Goal: Task Accomplishment & Management: Complete application form

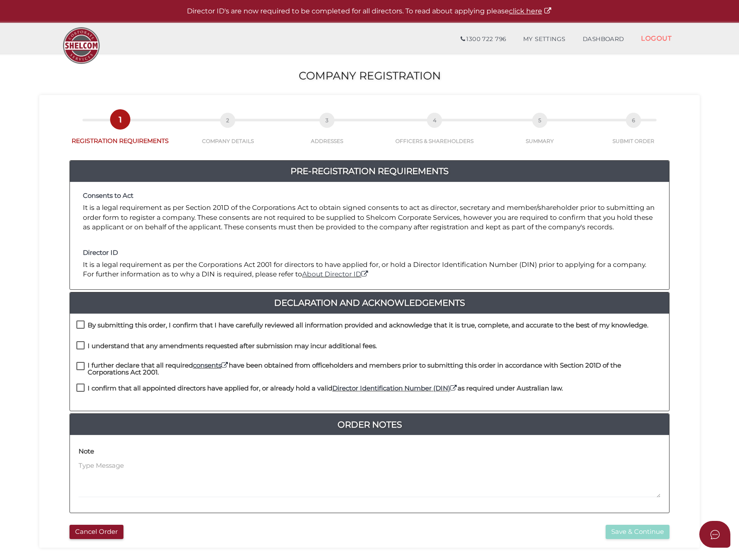
click at [88, 326] on label "By submitting this order, I confirm that I have carefully reviewed all informat…" at bounding box center [362, 327] width 572 height 11
checkbox input "true"
click at [81, 347] on label "I understand that any amendments requested after submission may incur additiona…" at bounding box center [226, 347] width 300 height 11
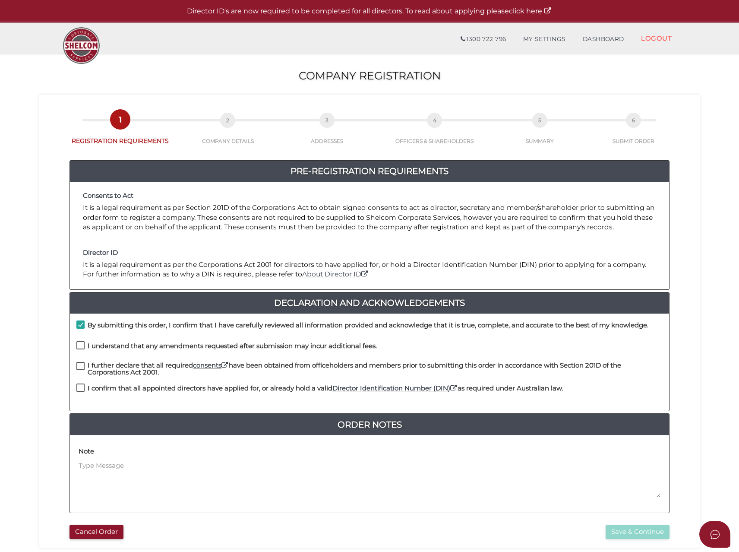
checkbox input "true"
click at [80, 369] on label "I further declare that all required consents have been obtained from officehold…" at bounding box center [369, 367] width 586 height 11
checkbox input "true"
click at [79, 387] on label "I confirm that all appointed directors have applied for, or already hold a vali…" at bounding box center [319, 390] width 486 height 11
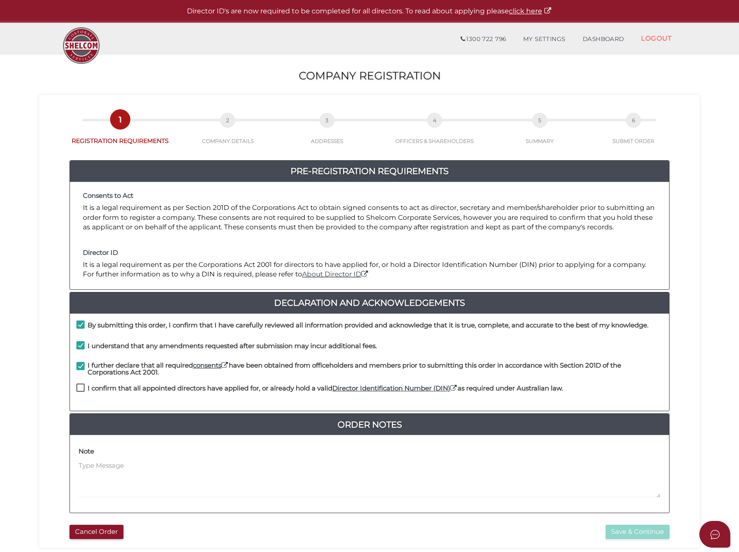
checkbox input "true"
click at [624, 532] on button "Save & Continue" at bounding box center [638, 531] width 64 height 14
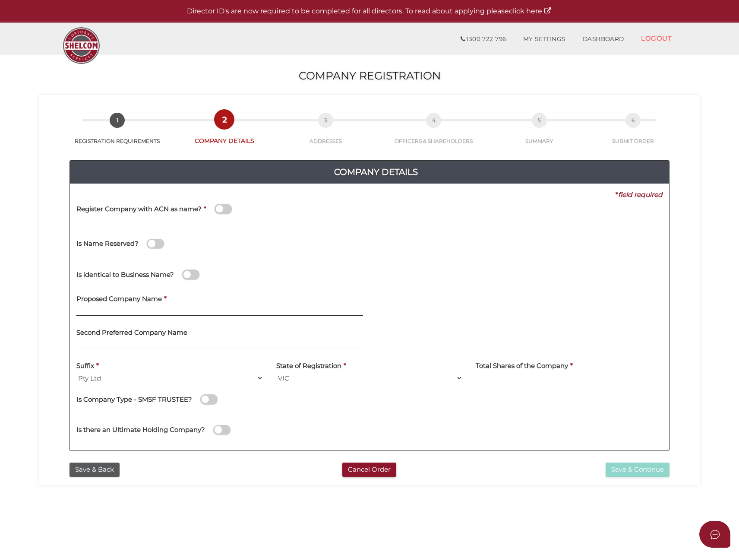
click at [103, 314] on input "text" at bounding box center [219, 310] width 287 height 9
type input "21 Interchange Drv"
click at [104, 338] on label "Second Preferred Company Name" at bounding box center [131, 331] width 111 height 18
click at [102, 341] on input "text" at bounding box center [219, 344] width 287 height 9
type input "CN Developments"
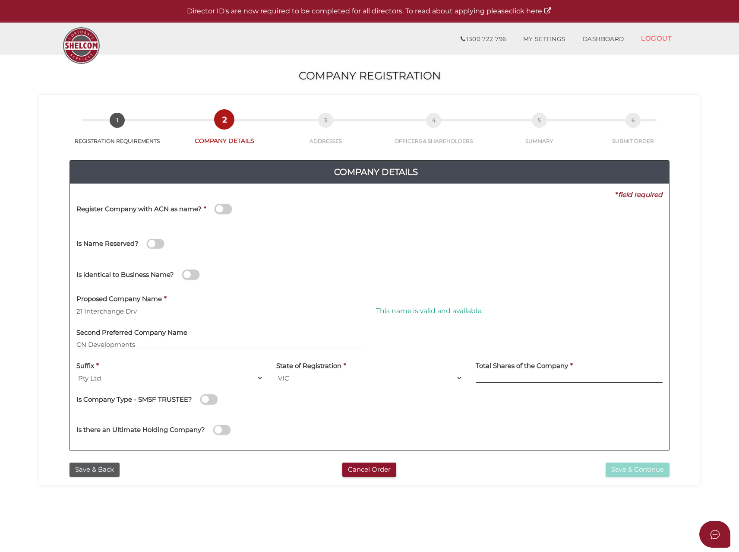
click at [522, 377] on input at bounding box center [569, 377] width 187 height 9
type input "120"
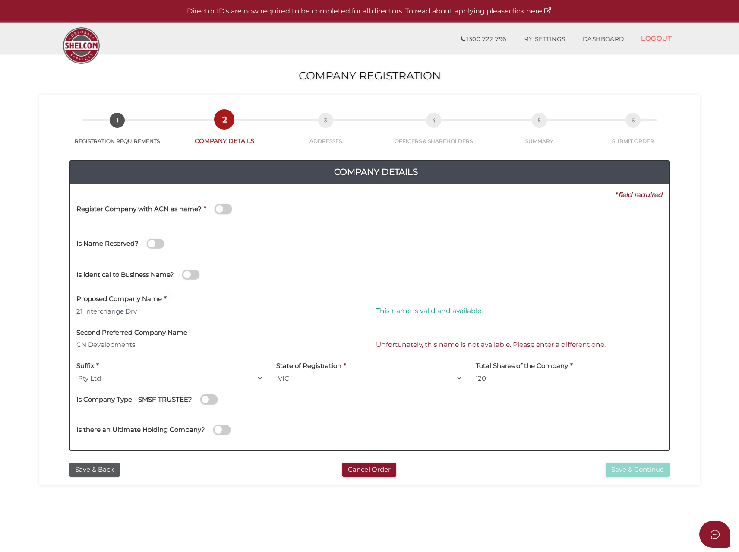
drag, startPoint x: 145, startPoint y: 342, endPoint x: 20, endPoint y: 319, distance: 126.8
click at [20, 319] on section "Company Registration 3051508470411011de67ee504a6eb687 1 REGISTRATION REQUIREMEN…" at bounding box center [369, 322] width 739 height 536
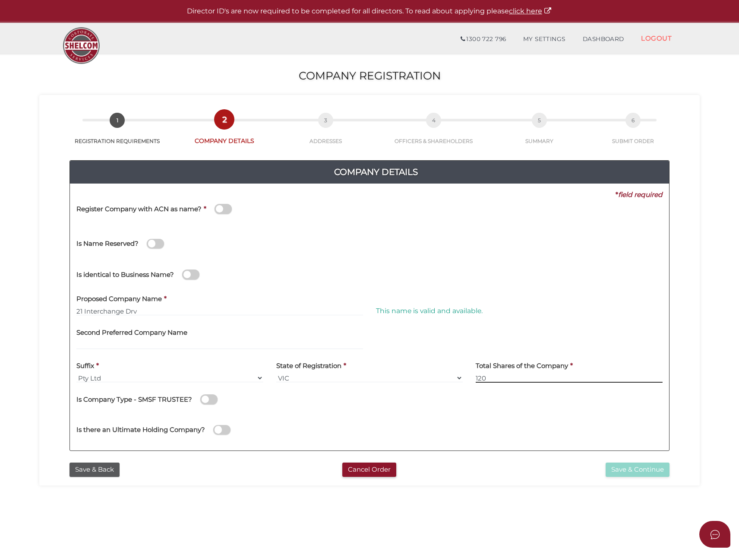
click at [498, 379] on input "120" at bounding box center [569, 377] width 187 height 9
click at [162, 310] on input "21 Interchange Drv" at bounding box center [219, 310] width 287 height 9
click at [245, 302] on div "Proposed Company Name * 21 Interchange Drv" at bounding box center [219, 302] width 287 height 27
click at [219, 314] on input "21 Interchange Drv" at bounding box center [219, 310] width 287 height 9
type input "21 Interchange Drv"
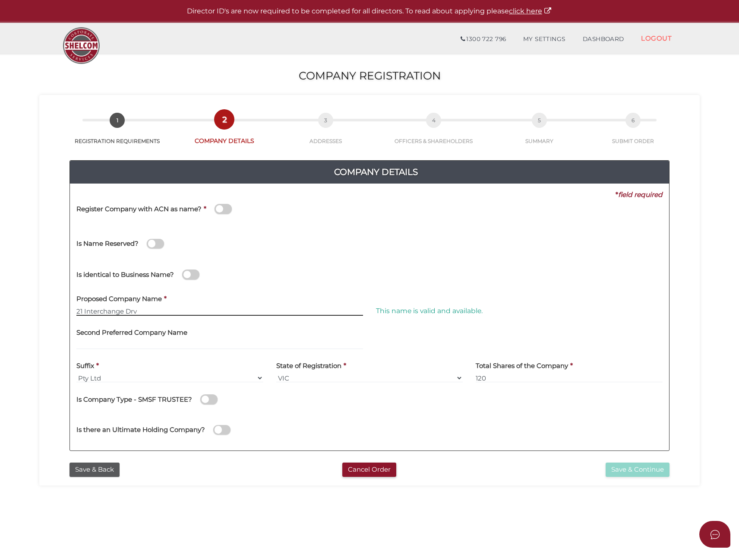
drag, startPoint x: 154, startPoint y: 312, endPoint x: 66, endPoint y: 308, distance: 88.1
click at [66, 307] on div "Company Details 0f6e52f5f2eca68b2693963826271084 3051508470411011de67ee504a6eb6…" at bounding box center [369, 301] width 647 height 313
click at [121, 344] on input "text" at bounding box center [219, 344] width 287 height 9
click at [89, 468] on button "Save & Back" at bounding box center [94, 469] width 50 height 14
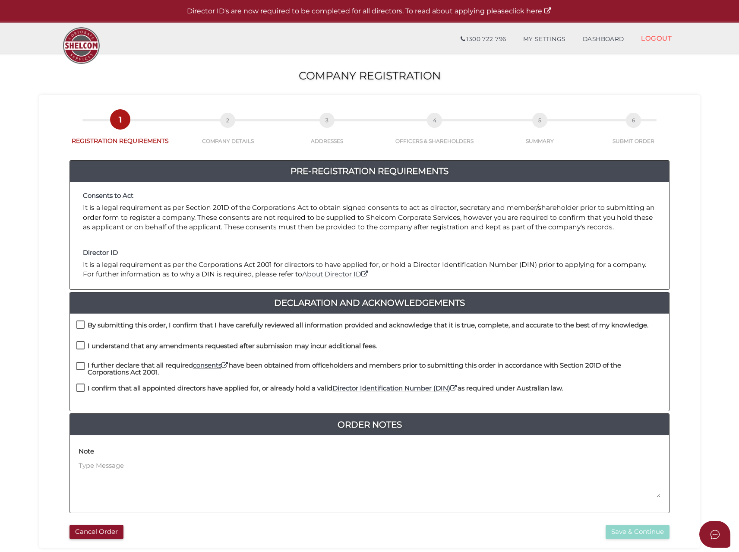
click at [79, 324] on label "By submitting this order, I confirm that I have carefully reviewed all informat…" at bounding box center [362, 327] width 572 height 11
checkbox input "true"
click at [80, 347] on label "I understand that any amendments requested after submission may incur additiona…" at bounding box center [226, 347] width 300 height 11
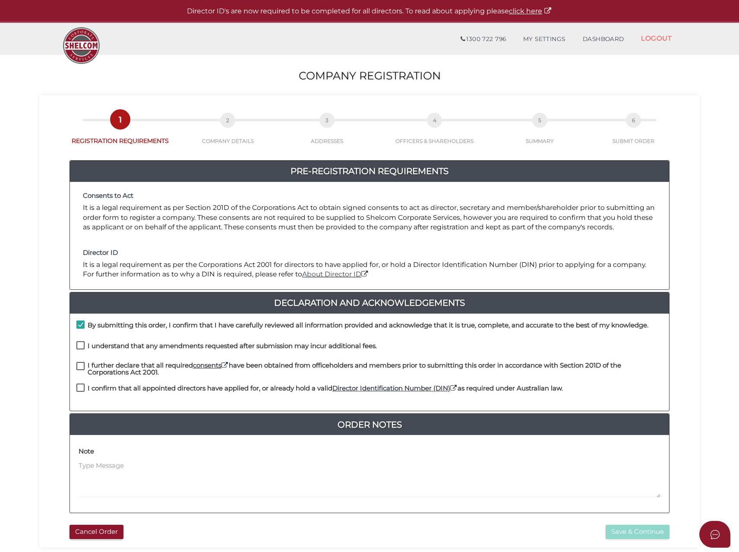
checkbox input "true"
click at [81, 368] on label "I further declare that all required consents have been obtained from officehold…" at bounding box center [369, 367] width 586 height 11
checkbox input "true"
click at [82, 389] on label "I confirm that all appointed directors have applied for, or already hold a vali…" at bounding box center [319, 390] width 486 height 11
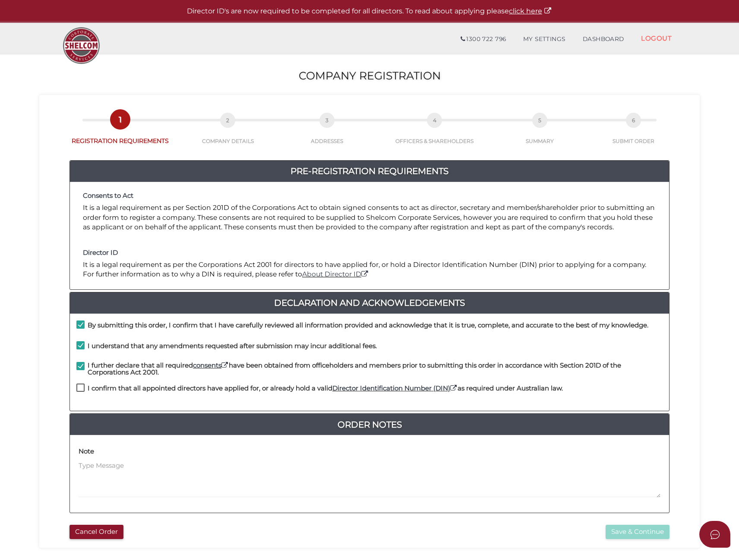
checkbox input "true"
click at [646, 533] on button "Save & Continue" at bounding box center [638, 531] width 64 height 14
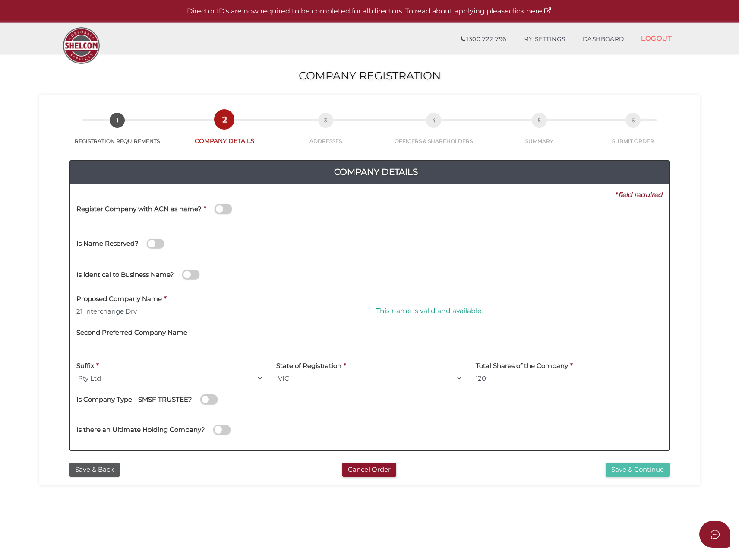
click at [624, 466] on button "Save & Continue" at bounding box center [638, 469] width 64 height 14
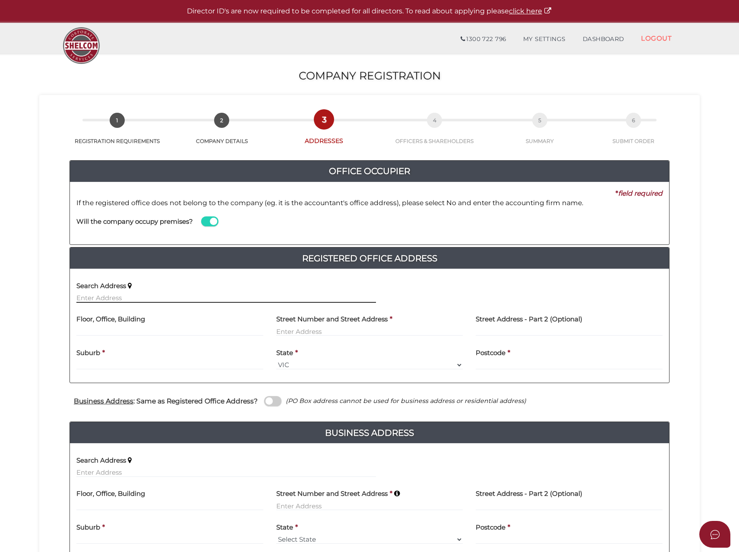
click at [106, 295] on input "text" at bounding box center [226, 297] width 300 height 9
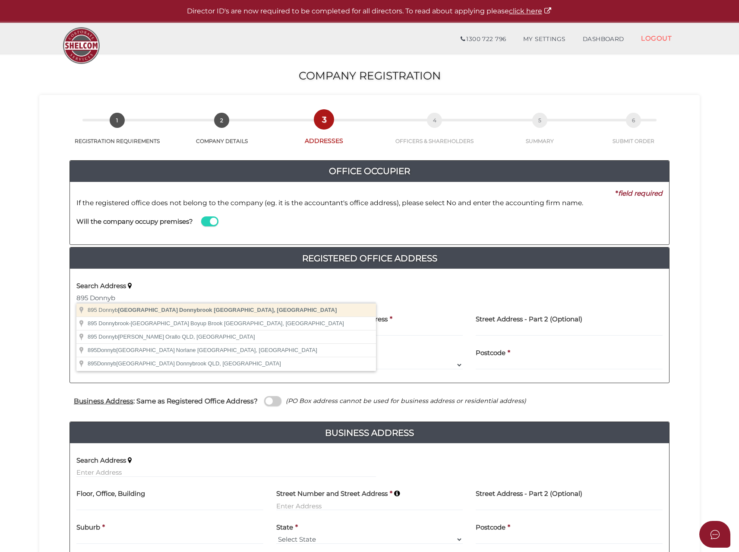
type input "[STREET_ADDRESS]"
type input "Donnybrook"
select select "VIC"
type input "3064"
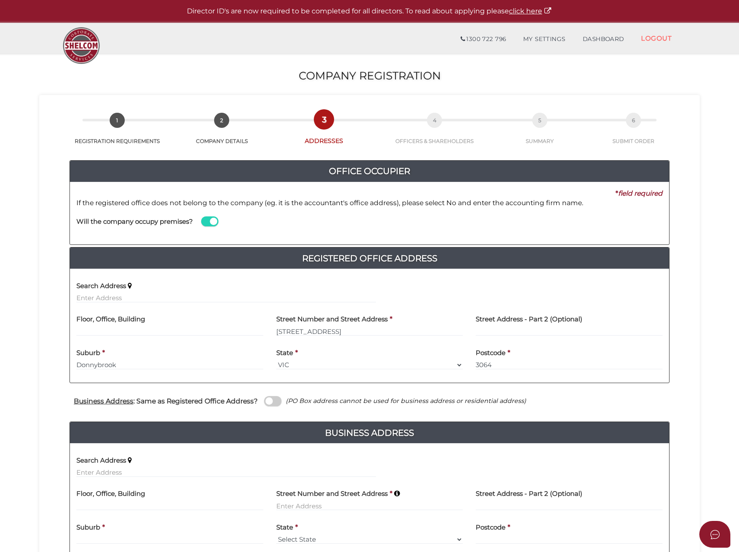
scroll to position [78, 0]
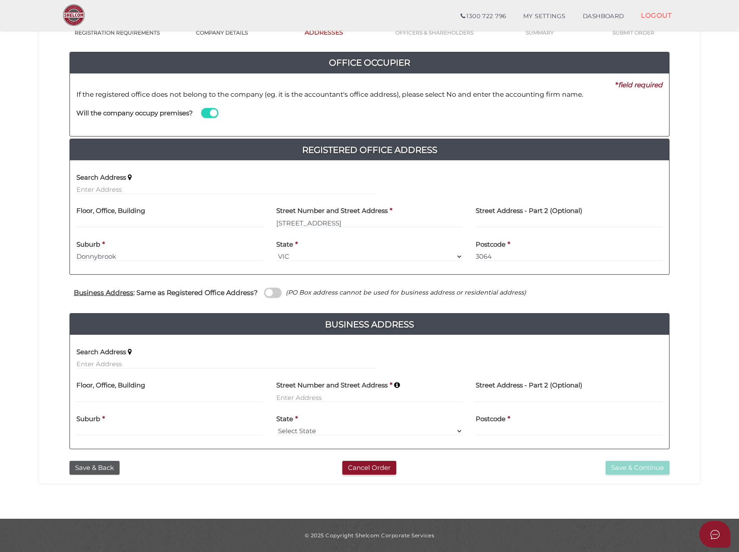
click at [267, 293] on span at bounding box center [272, 292] width 17 height 10
click at [0, 0] on input "checkbox" at bounding box center [0, 0] width 0 height 0
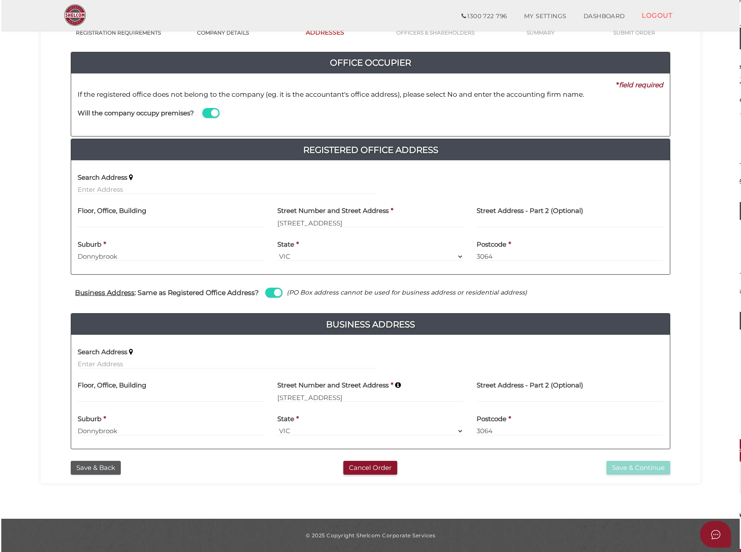
scroll to position [0, 0]
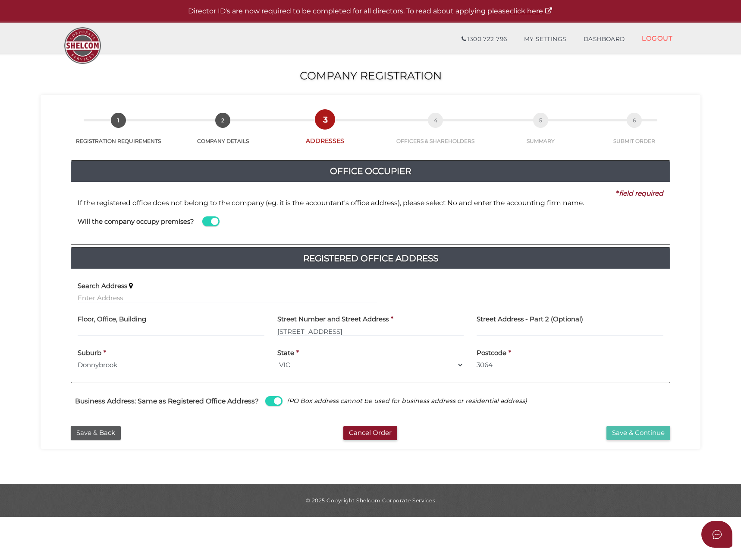
click at [637, 432] on button "Save & Continue" at bounding box center [639, 433] width 64 height 14
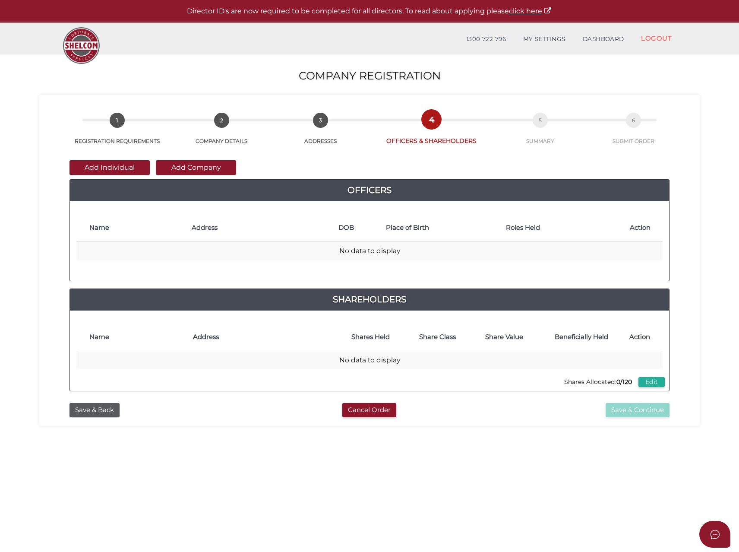
click at [102, 168] on button "Add Individual" at bounding box center [109, 167] width 80 height 15
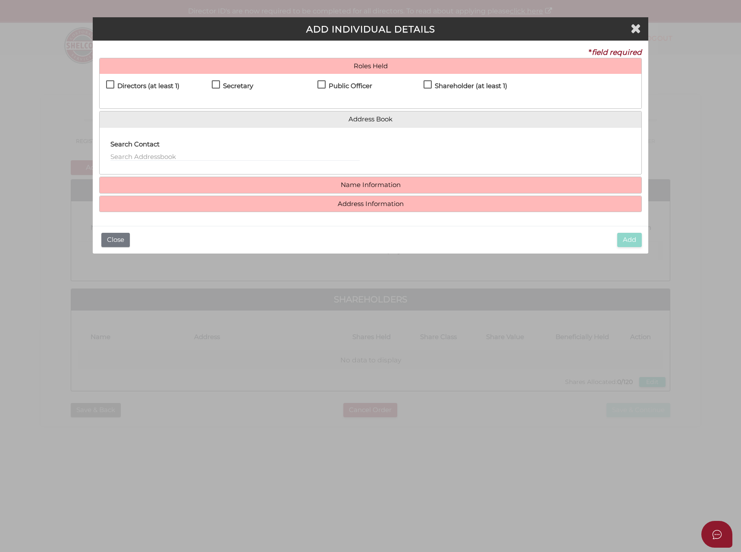
drag, startPoint x: 106, startPoint y: 80, endPoint x: 111, endPoint y: 85, distance: 6.7
click at [107, 82] on label "Directors (at least 1)" at bounding box center [142, 87] width 73 height 11
checkbox input "true"
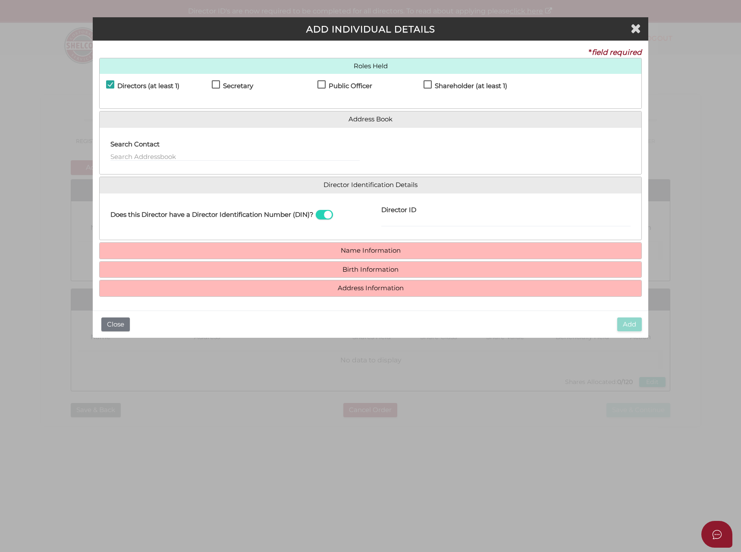
click at [218, 84] on label "Secretary" at bounding box center [232, 87] width 41 height 11
checkbox input "true"
click at [326, 84] on label "Public Officer" at bounding box center [345, 87] width 55 height 11
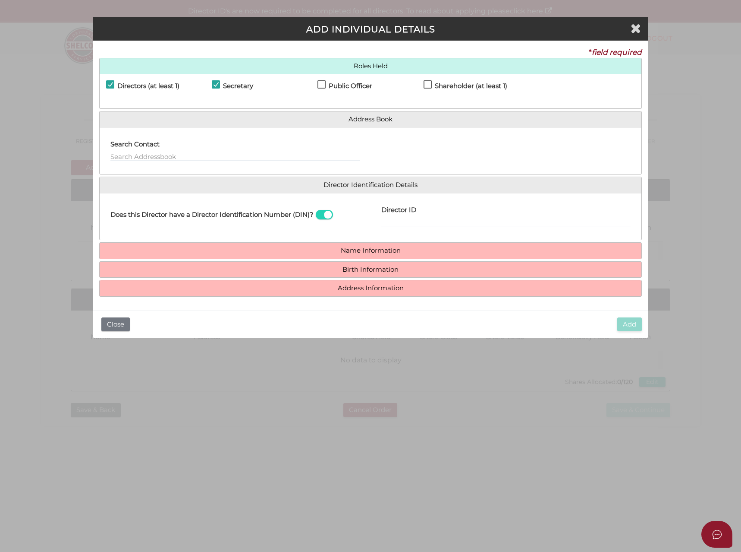
checkbox input "true"
click at [430, 84] on label "Shareholder (at least 1)" at bounding box center [466, 87] width 84 height 11
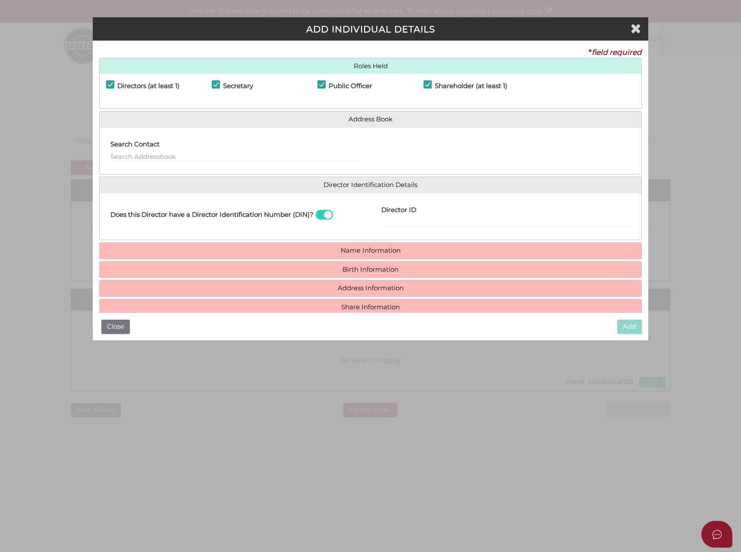
click at [328, 214] on span at bounding box center [324, 215] width 17 height 10
click at [0, 0] on input "checkbox" at bounding box center [0, 0] width 0 height 0
click at [181, 246] on h4 "Name Information" at bounding box center [371, 251] width 543 height 16
click at [424, 85] on label "Shareholder (at least 1)" at bounding box center [466, 87] width 84 height 11
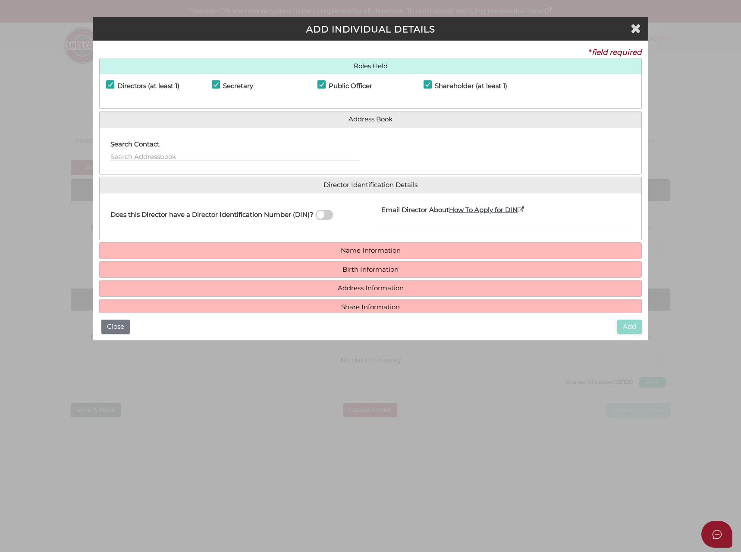
checkbox input "false"
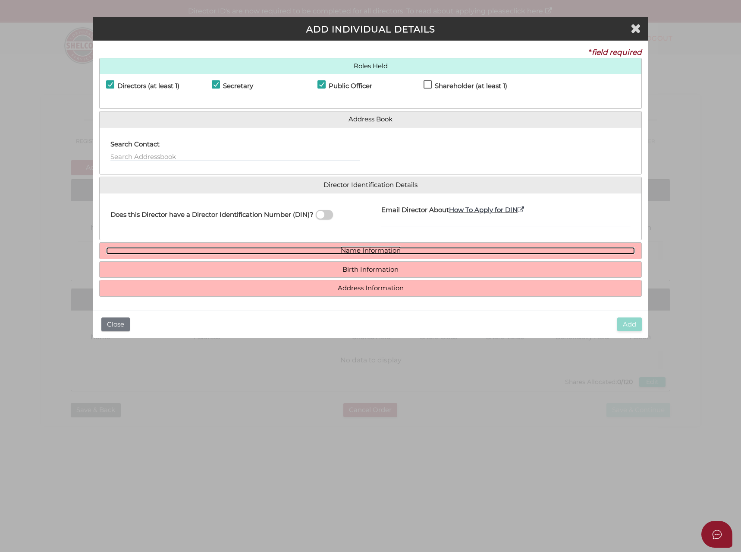
click at [282, 248] on link "Name Information" at bounding box center [371, 250] width 530 height 7
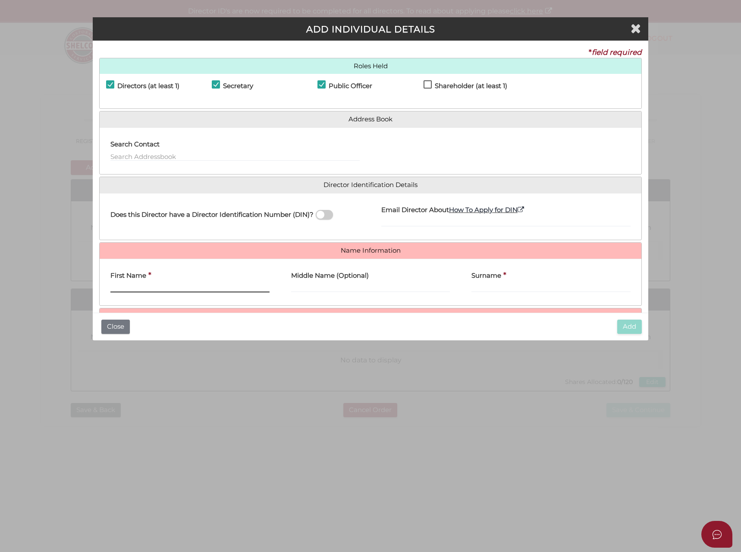
click at [142, 285] on input "First Name" at bounding box center [189, 287] width 159 height 9
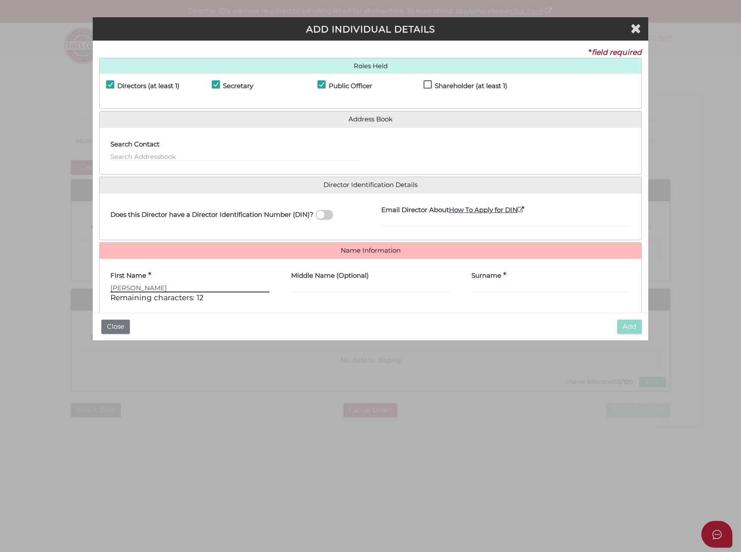
type input "Bernardo"
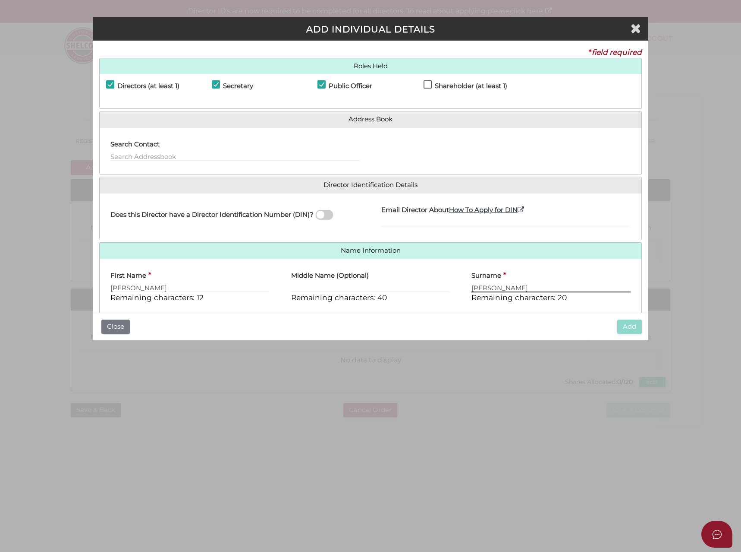
scroll to position [55, 0]
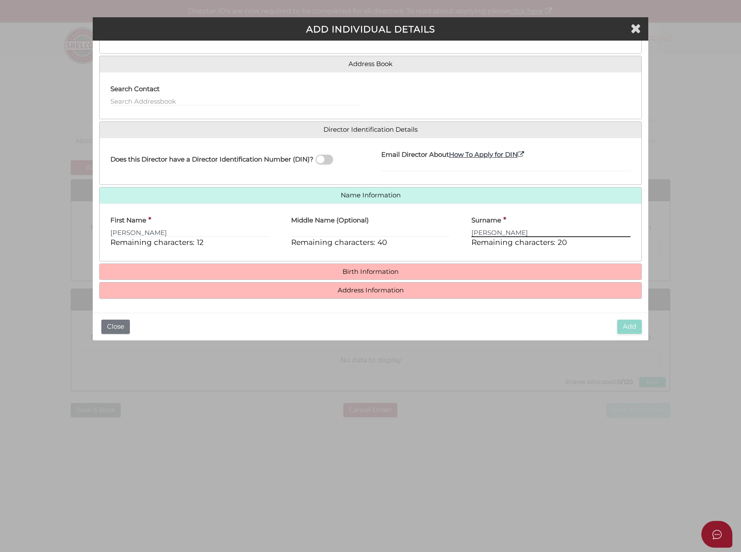
type input "Monteleone"
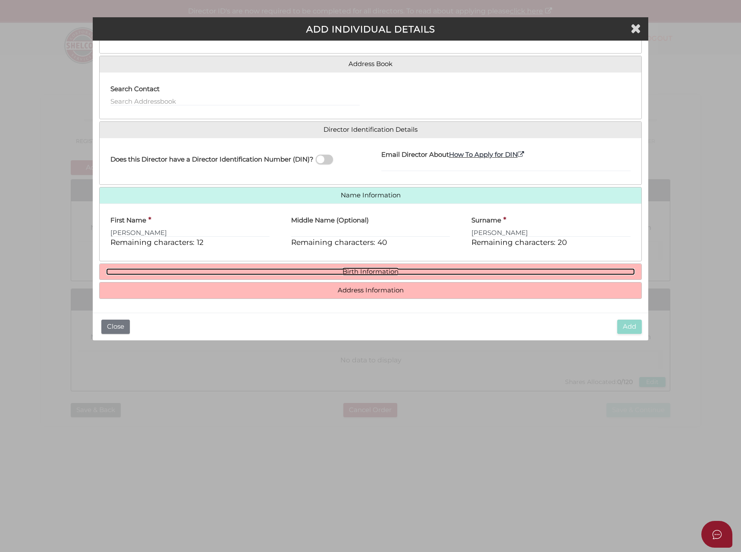
click at [355, 275] on link "Birth Information" at bounding box center [371, 271] width 530 height 7
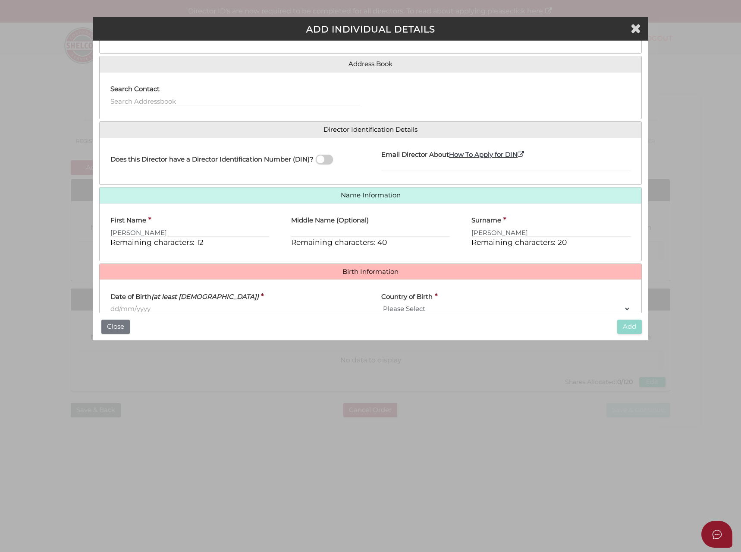
click at [131, 305] on input "Date of Birth (at least 18 years old)" at bounding box center [234, 308] width 249 height 9
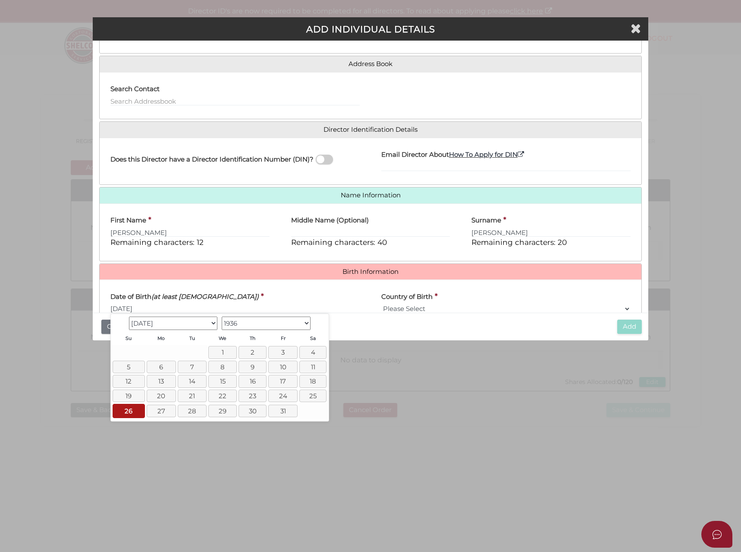
type input "26/07/1936"
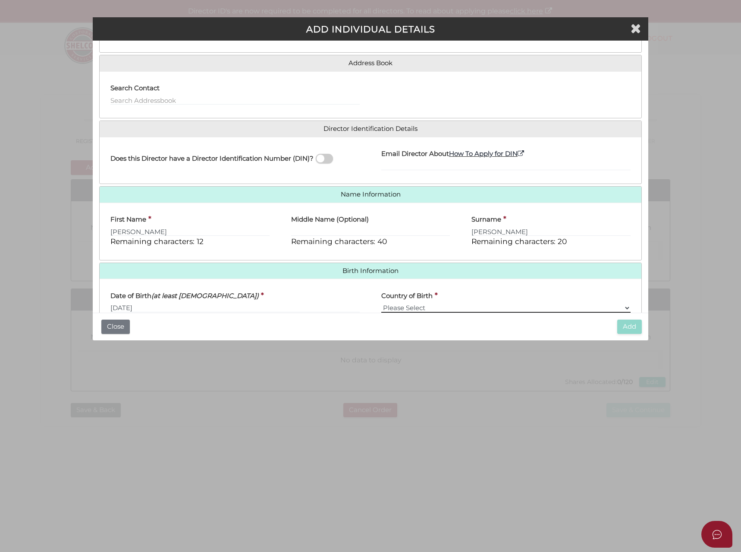
select select "Italy"
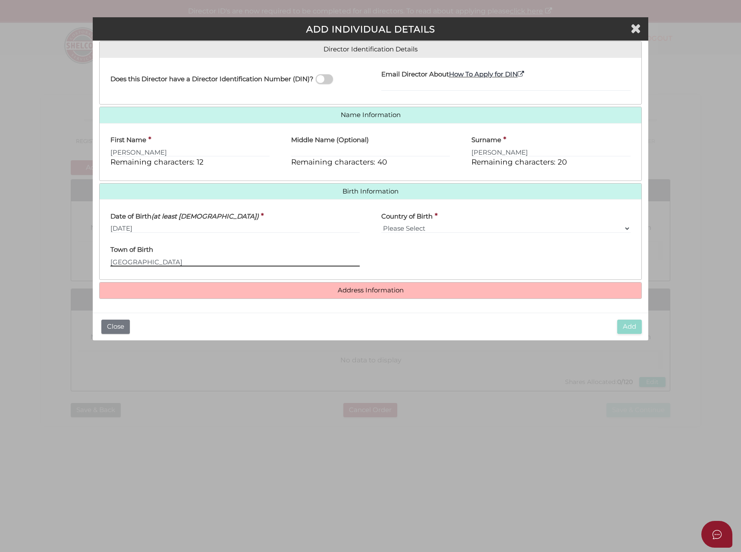
type input "Palermo"
click at [276, 287] on h4 "Address Information" at bounding box center [371, 290] width 543 height 16
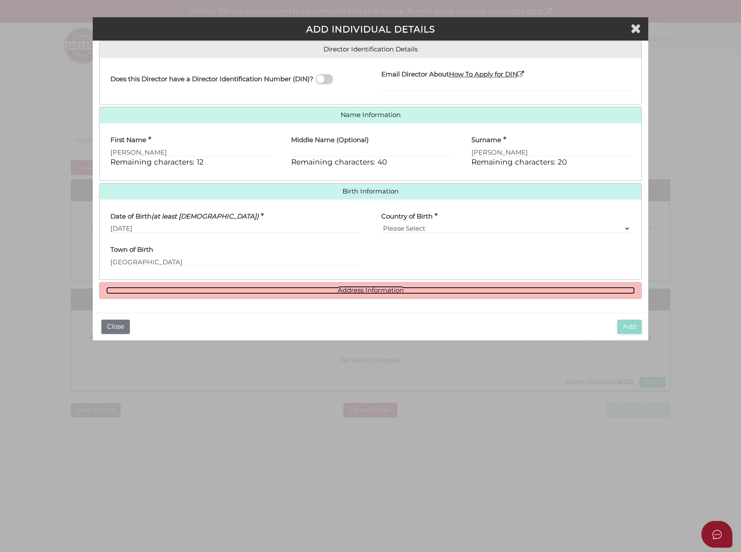
click at [368, 292] on link "Address Information" at bounding box center [371, 290] width 530 height 7
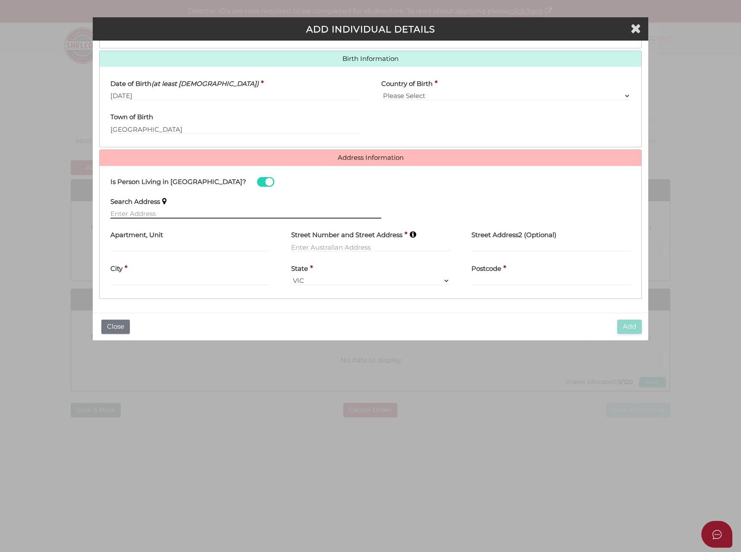
click at [120, 210] on input "text" at bounding box center [245, 213] width 271 height 9
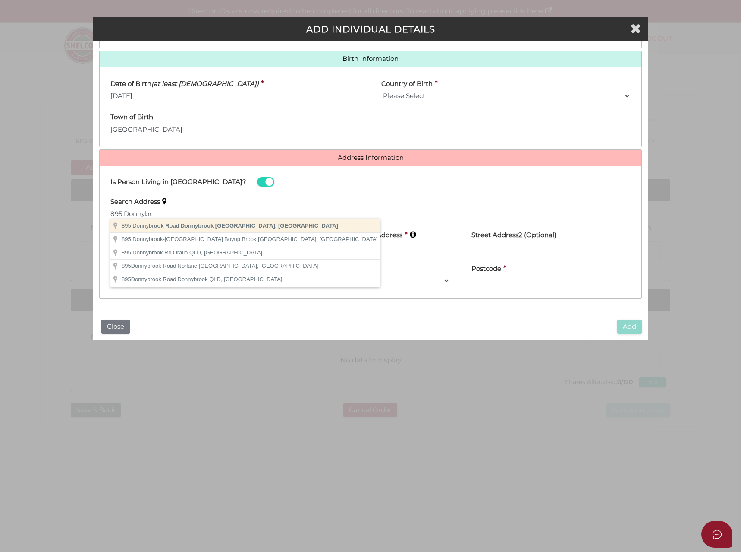
type input "895 Donnybrook Road, Donnybrook VIC, Australia"
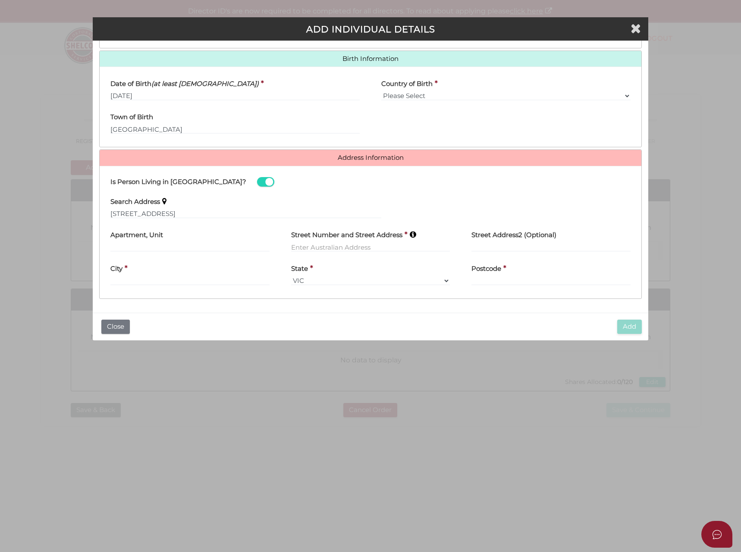
type input "895 Donnybrook Road"
type input "Donnybrook"
select select "VIC"
type input "3064"
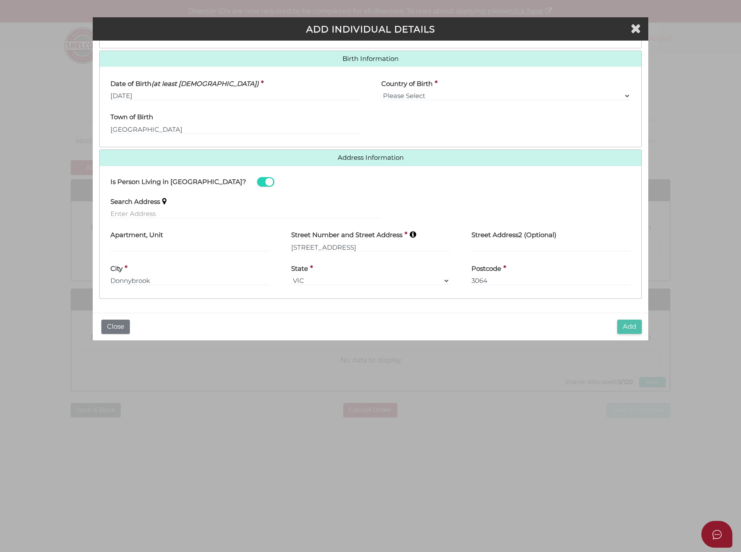
click at [635, 327] on button "Add" at bounding box center [630, 326] width 25 height 14
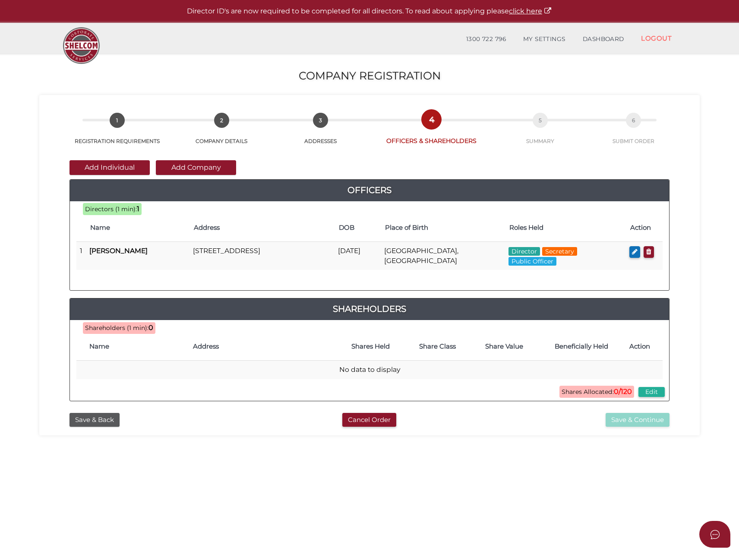
click at [124, 168] on button "Add Individual" at bounding box center [109, 167] width 80 height 15
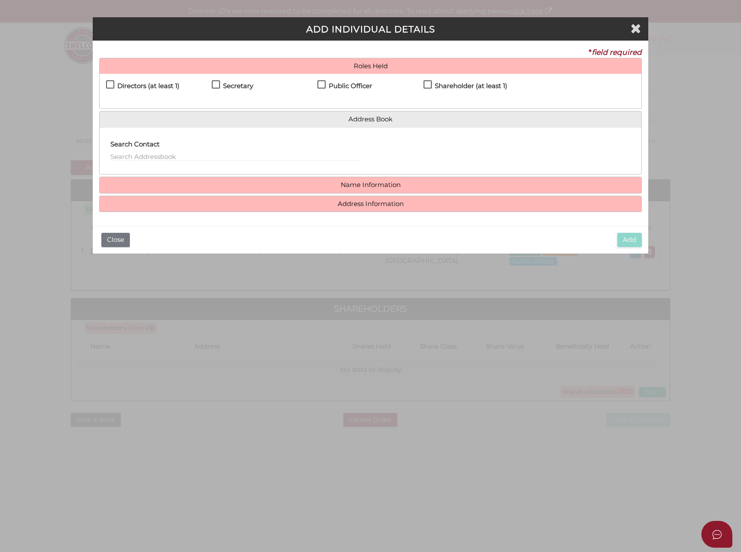
click at [155, 82] on h4 "Directors (at least 1)" at bounding box center [148, 85] width 62 height 7
checkbox input "true"
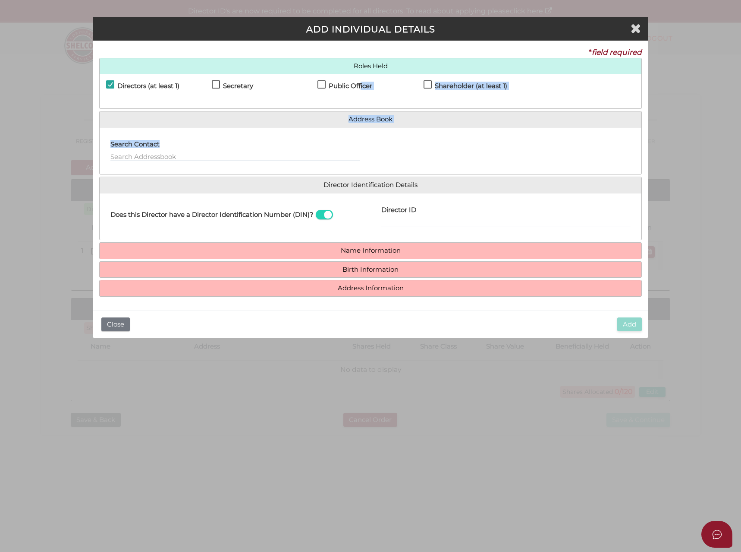
drag, startPoint x: 360, startPoint y: 86, endPoint x: 196, endPoint y: 145, distance: 174.9
click at [196, 145] on div "Roles Held Directors (at least 1) Secretary Public Officer Member Shareholder (…" at bounding box center [370, 177] width 543 height 239
click at [326, 216] on span at bounding box center [324, 215] width 17 height 10
click at [0, 0] on input "checkbox" at bounding box center [0, 0] width 0 height 0
click at [306, 246] on h4 "Name Information" at bounding box center [371, 251] width 543 height 16
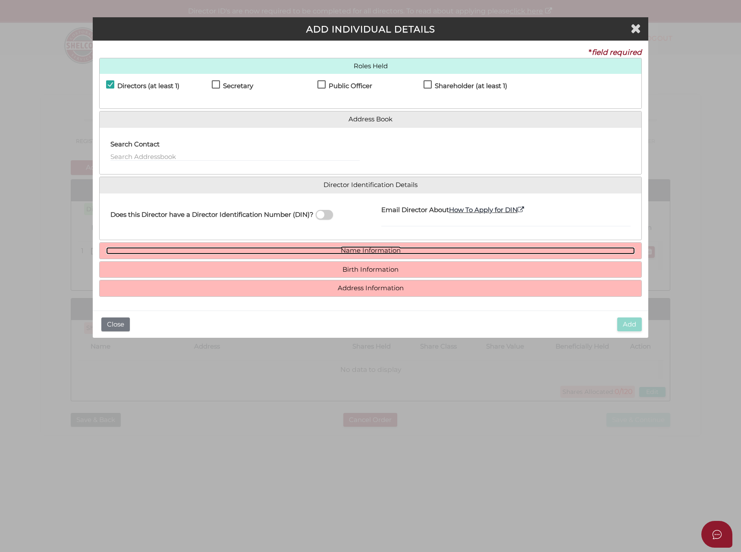
click at [305, 250] on link "Name Information" at bounding box center [371, 250] width 530 height 7
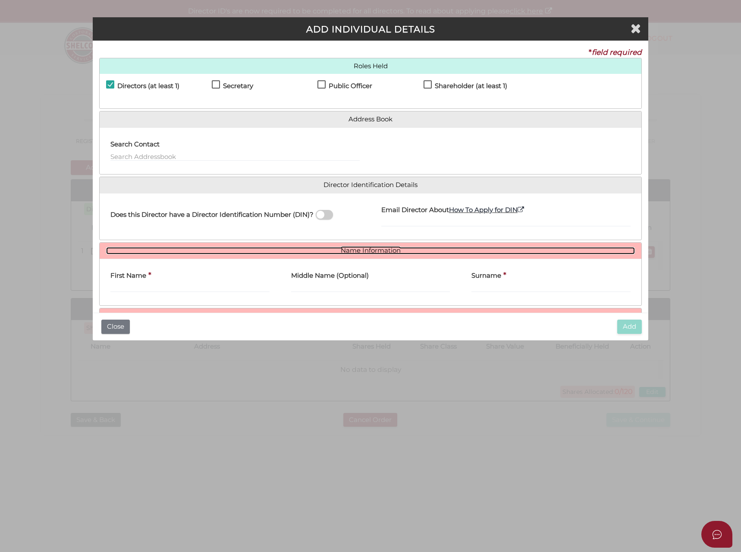
scroll to position [44, 0]
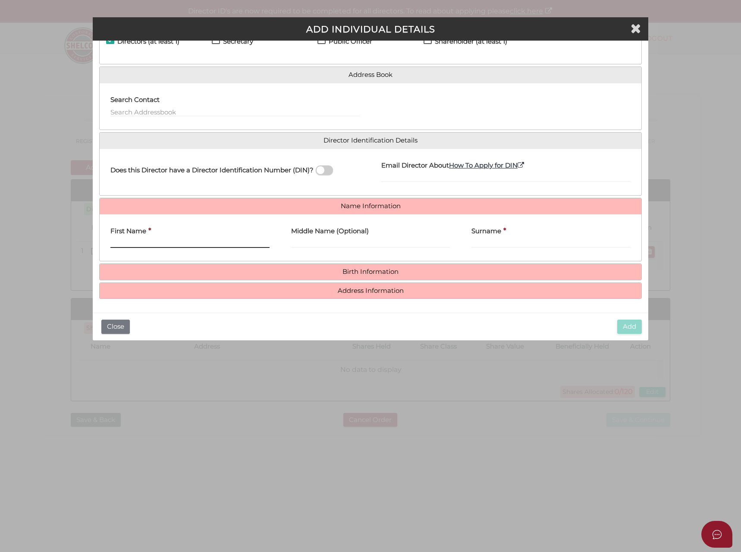
click at [129, 240] on input "First Name" at bounding box center [189, 242] width 159 height 9
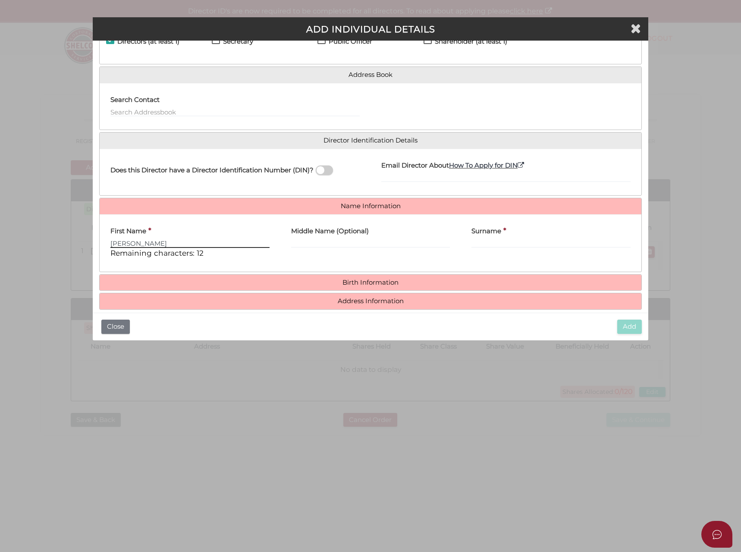
type input "Caterina"
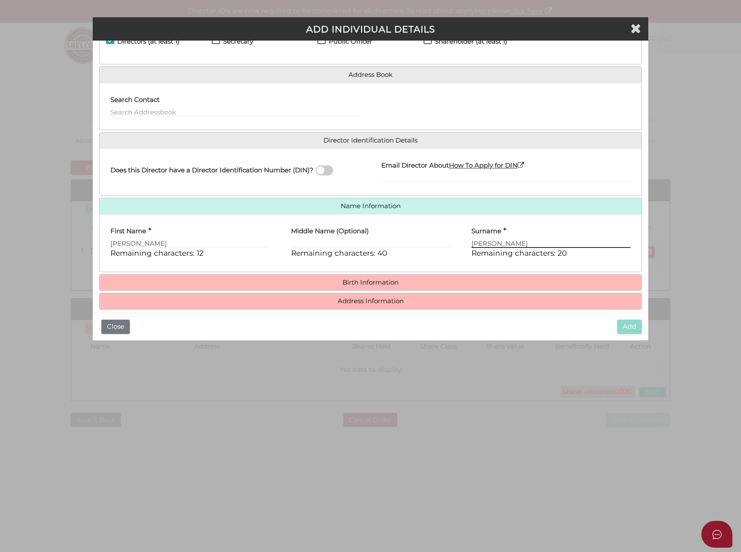
type input "Monteleone"
click at [345, 287] on h4 "Birth Information" at bounding box center [371, 282] width 543 height 16
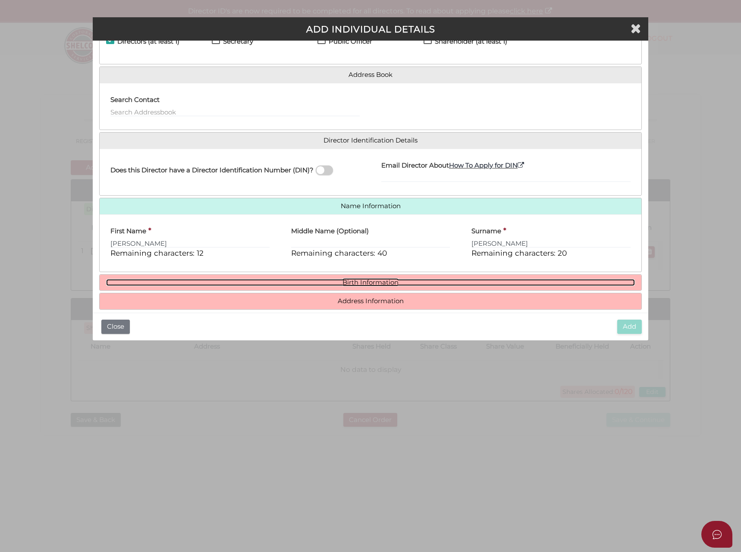
click at [345, 284] on link "Birth Information" at bounding box center [371, 282] width 530 height 7
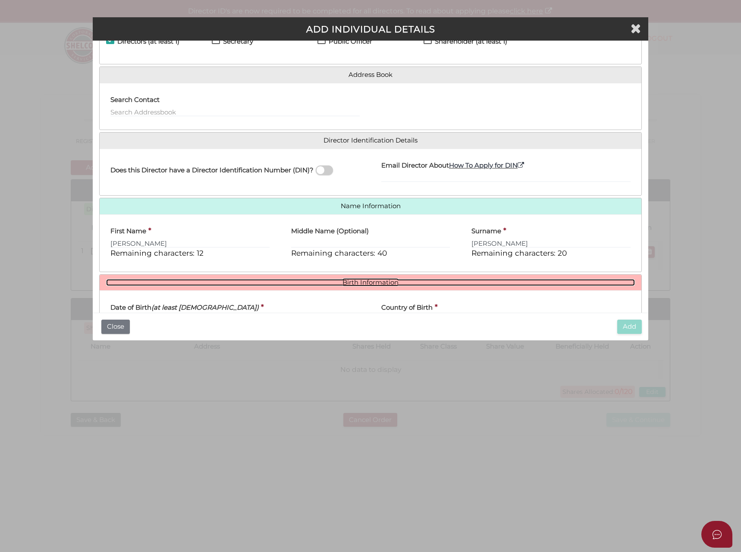
scroll to position [136, 0]
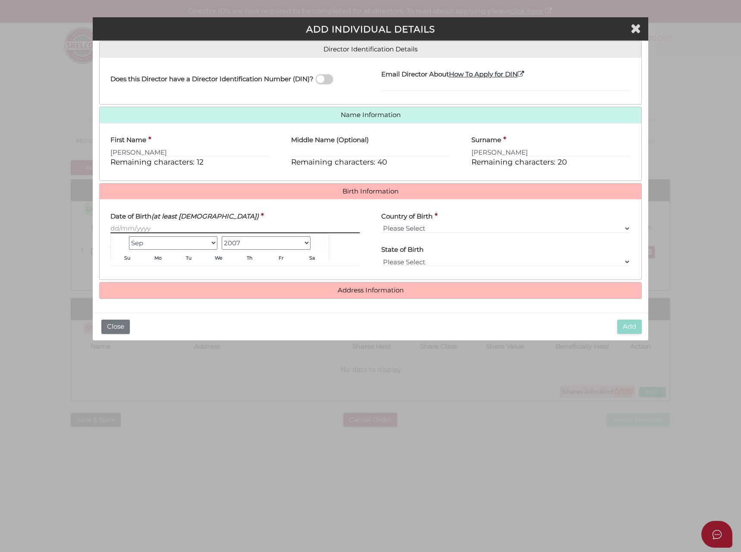
click at [146, 230] on input "Date of Birth (at least 18 years old)" at bounding box center [234, 228] width 249 height 9
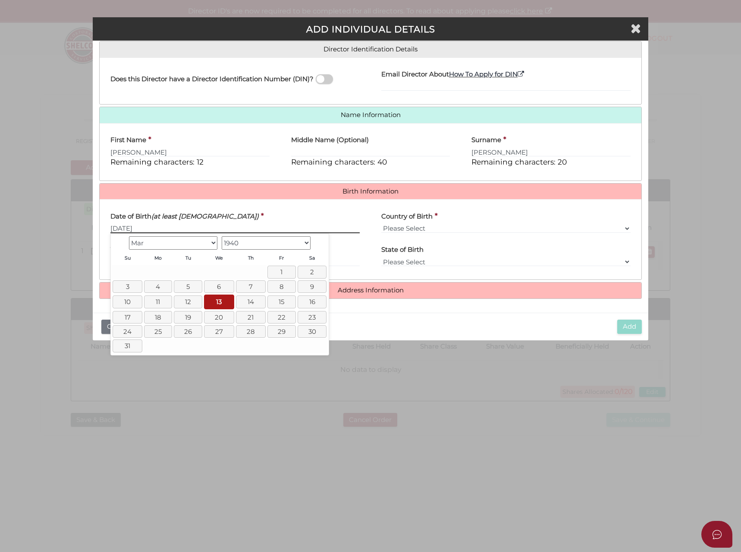
type input "13/03/1940"
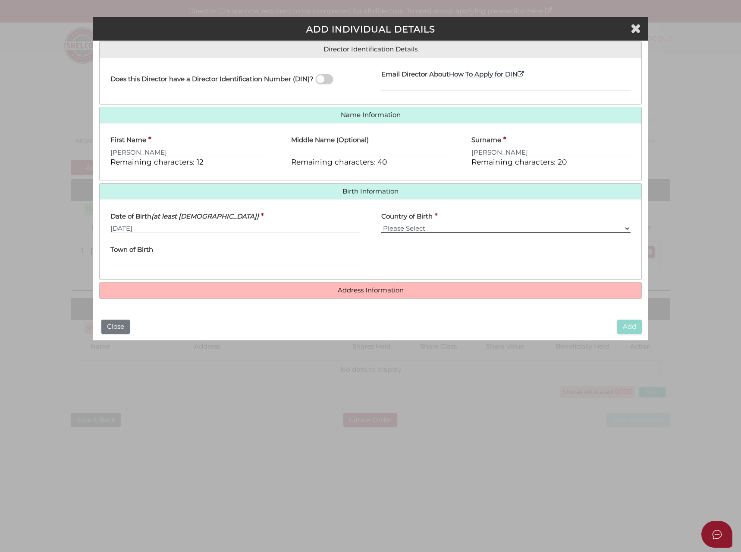
select select "Italy"
type input "Palermo"
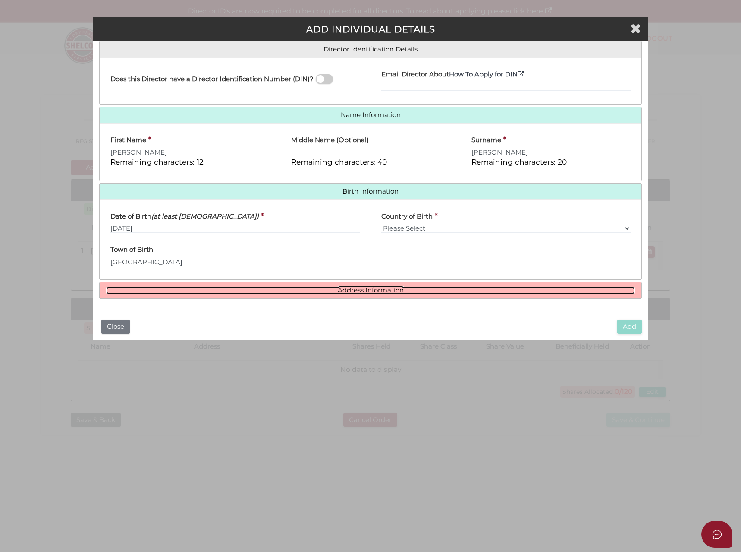
click at [378, 287] on link "Address Information" at bounding box center [371, 290] width 530 height 7
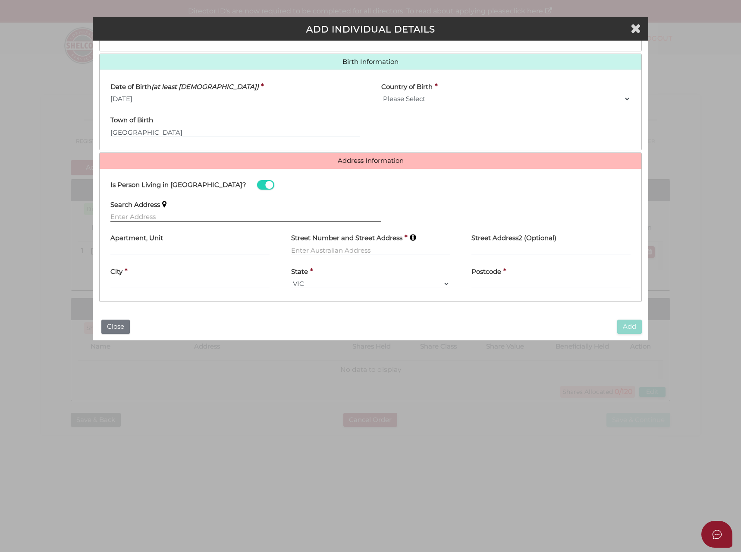
click at [136, 218] on input "text" at bounding box center [245, 216] width 271 height 9
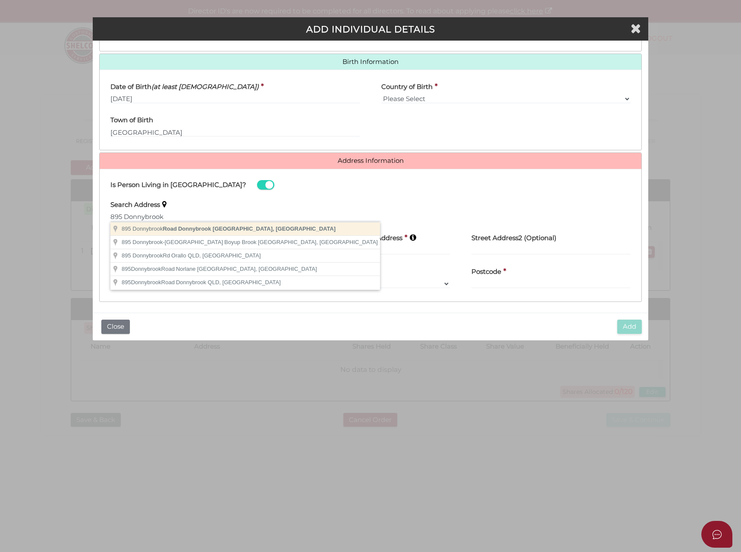
type input "895 Donnybrook Road, Donnybrook VIC, Australia"
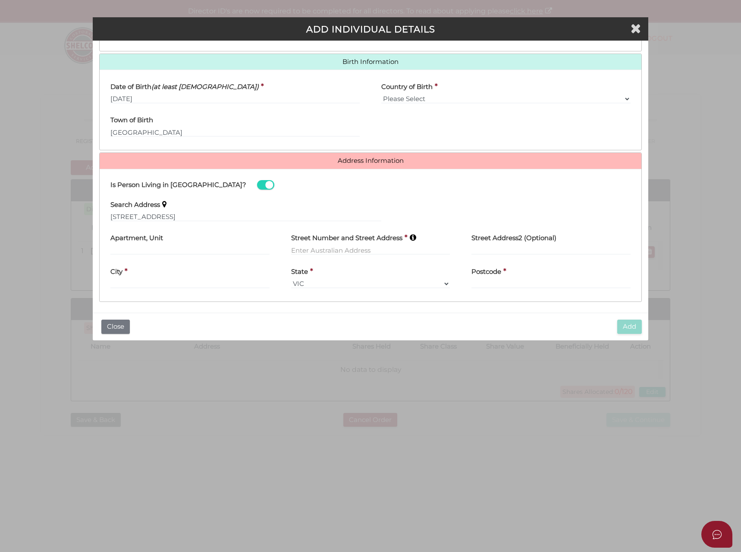
type input "895 Donnybrook Road"
type input "Donnybrook"
select select "VIC"
type input "3064"
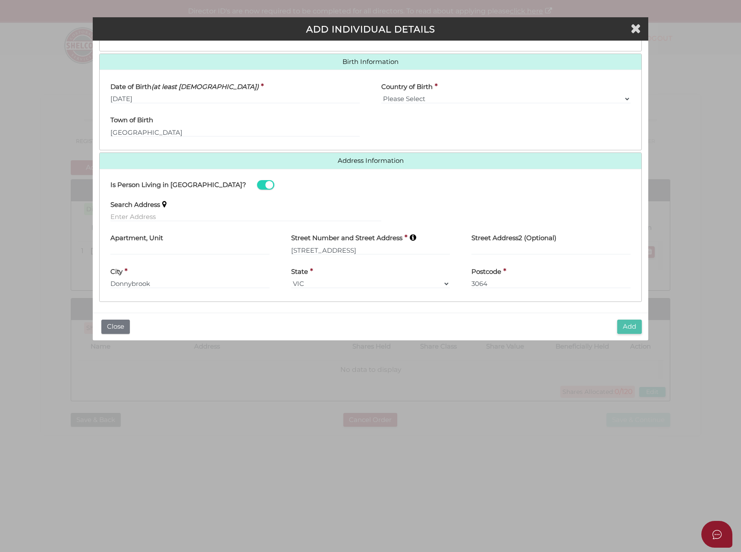
click at [630, 328] on button "Add" at bounding box center [630, 326] width 25 height 14
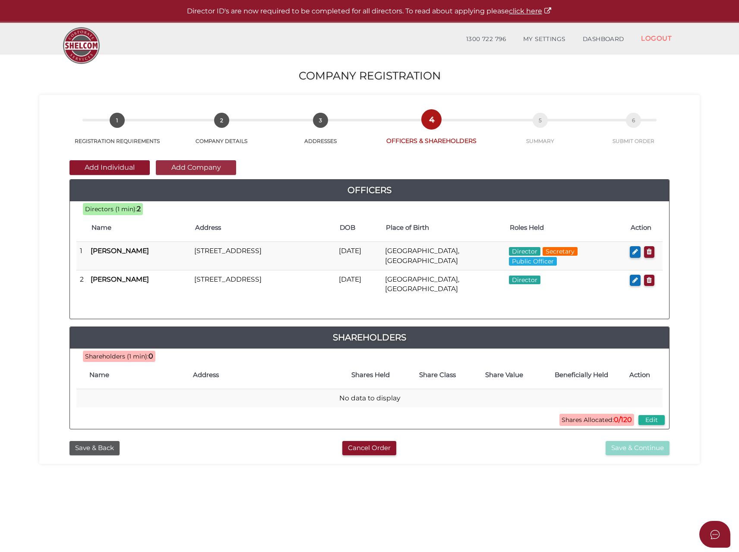
click at [211, 165] on button "Add Company" at bounding box center [196, 167] width 80 height 15
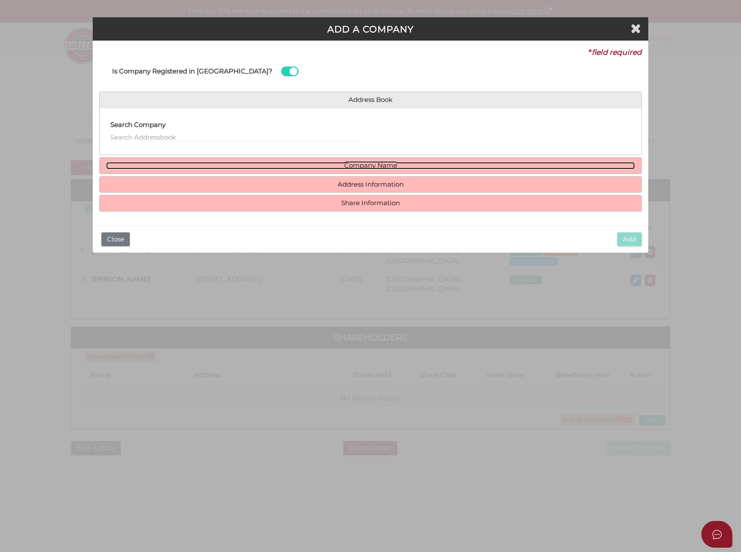
click at [375, 165] on link "Company Name" at bounding box center [371, 165] width 530 height 7
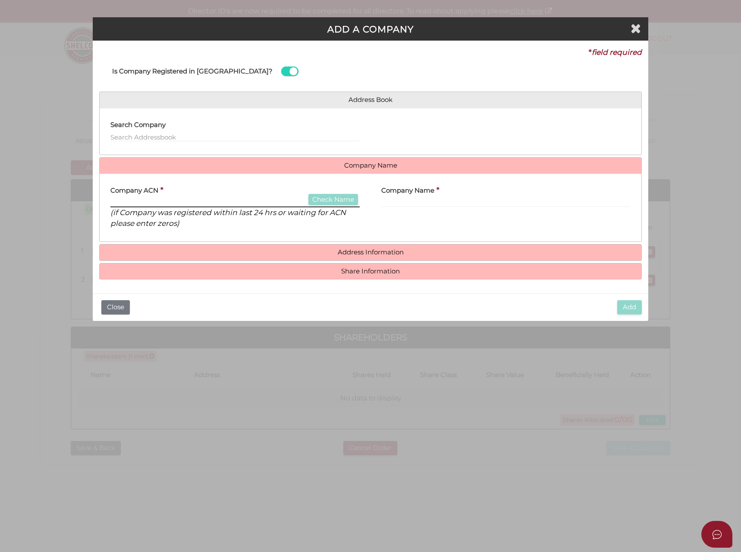
click at [136, 201] on input "text" at bounding box center [234, 202] width 249 height 9
type input "658395923"
click at [328, 194] on button "Check Name" at bounding box center [334, 200] width 50 height 12
type input "CASTRENZE PTY LTD"
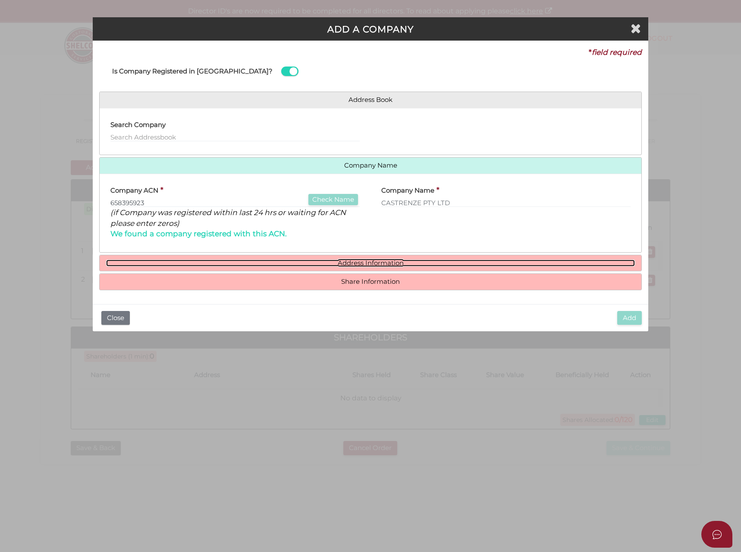
click at [316, 261] on link "Address Information" at bounding box center [371, 262] width 530 height 7
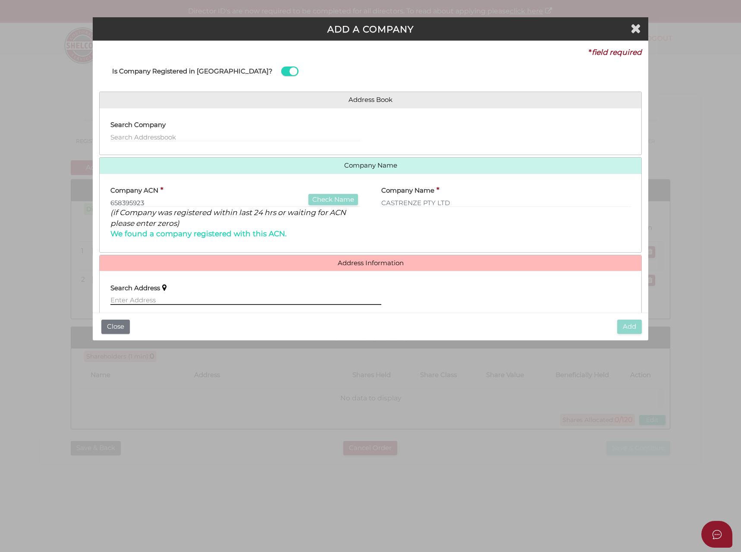
click at [145, 298] on input "text" at bounding box center [245, 299] width 271 height 9
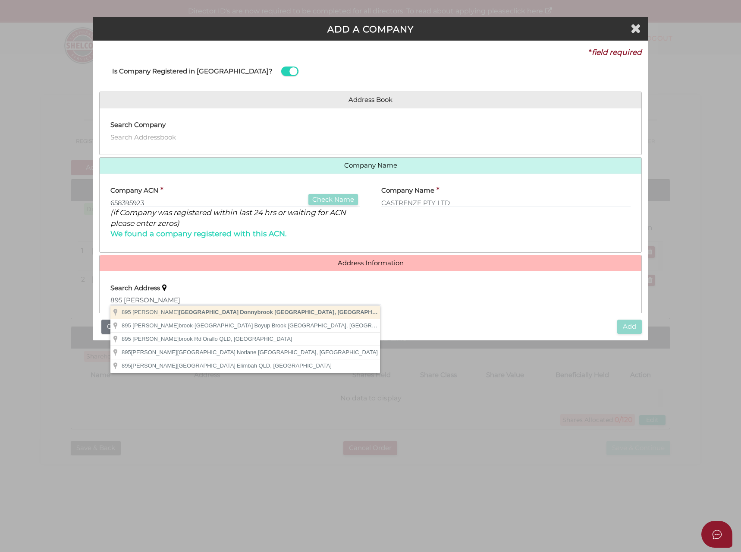
type input "[STREET_ADDRESS]"
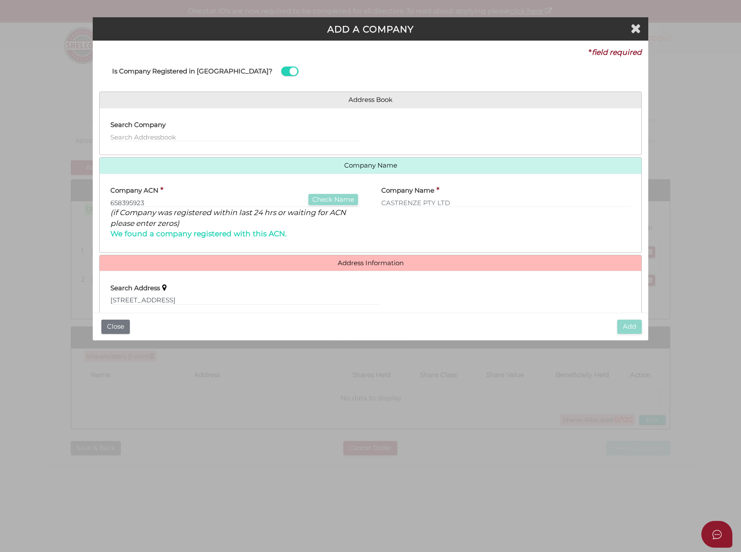
type input "[STREET_ADDRESS]"
type input "Donnybrook"
select select "VIC"
type input "3064"
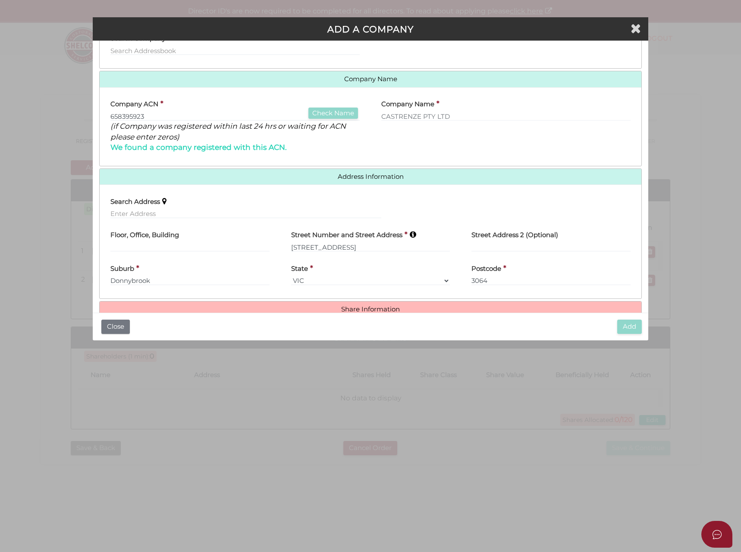
scroll to position [105, 0]
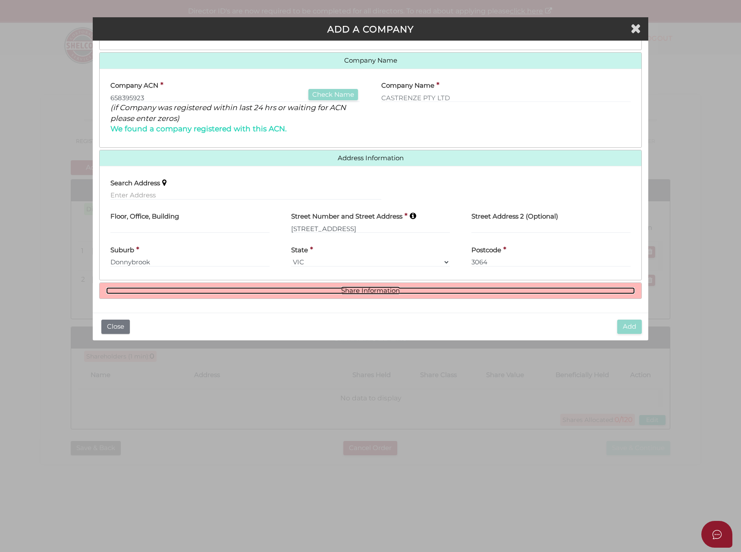
click at [304, 293] on link "Share Information" at bounding box center [371, 290] width 530 height 7
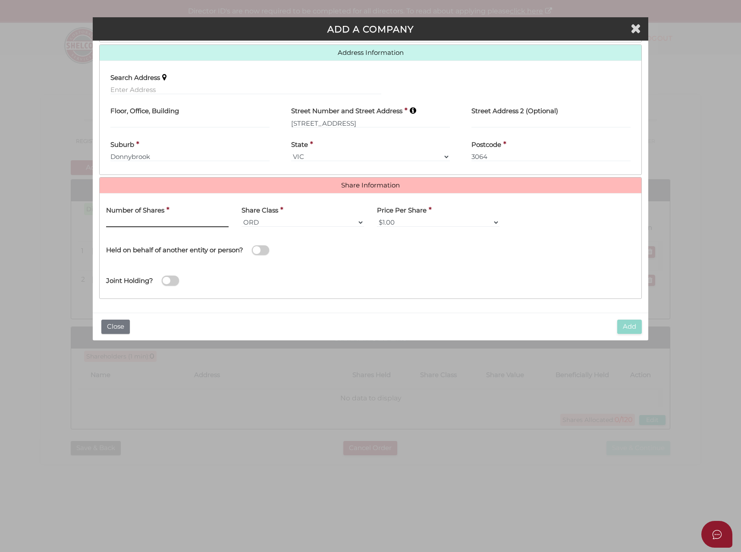
click at [149, 223] on input "text" at bounding box center [167, 222] width 123 height 9
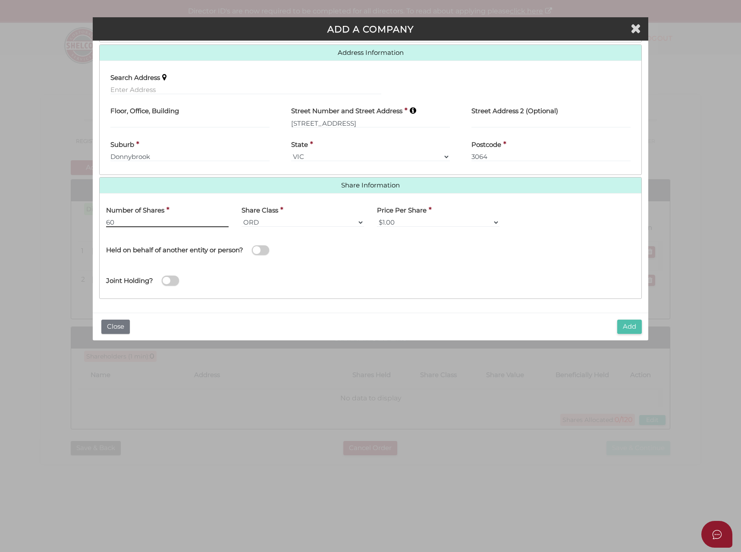
type input "60"
click at [630, 327] on button "Add" at bounding box center [630, 326] width 25 height 14
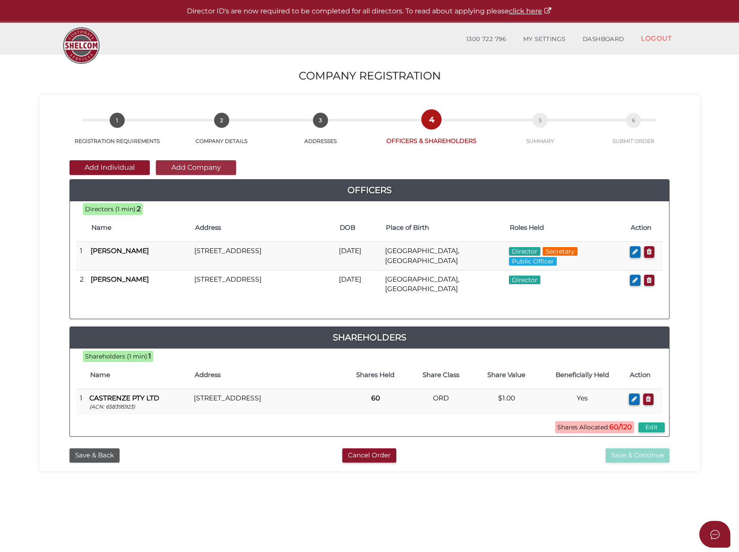
click at [194, 169] on button "Add Company" at bounding box center [196, 167] width 80 height 15
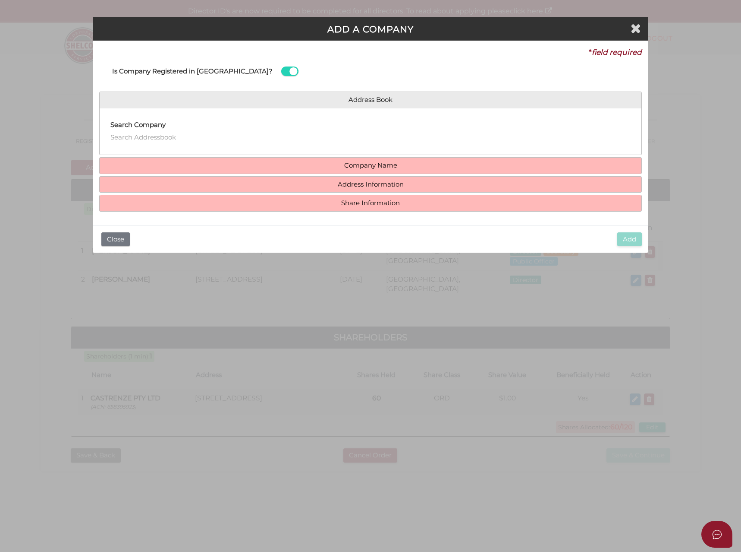
click at [290, 171] on h4 "Company Name" at bounding box center [371, 166] width 543 height 16
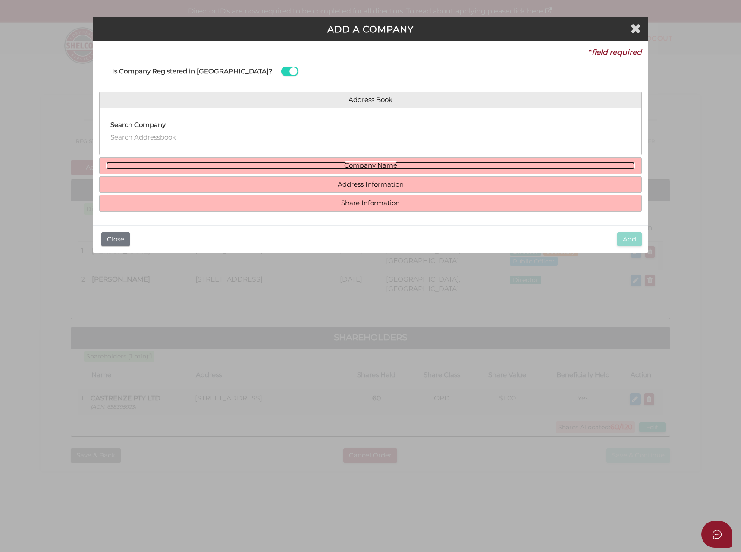
click at [269, 166] on link "Company Name" at bounding box center [371, 165] width 530 height 7
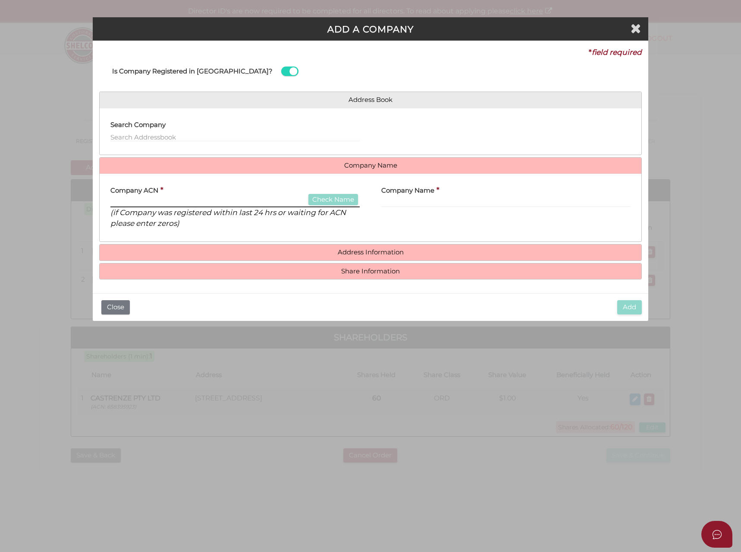
click at [180, 201] on input "text" at bounding box center [234, 202] width 249 height 9
type input "656043364"
click at [344, 196] on button "Check Name" at bounding box center [334, 200] width 50 height 12
type input "BECANI PTY LTD"
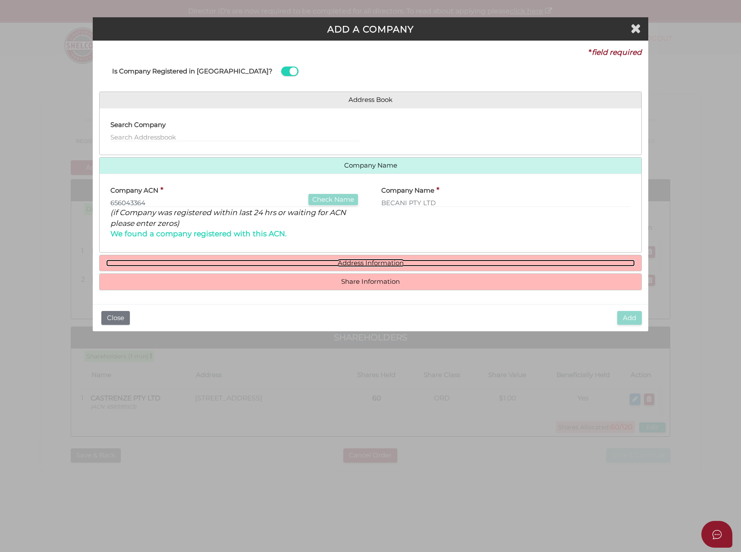
click at [325, 260] on link "Address Information" at bounding box center [371, 262] width 530 height 7
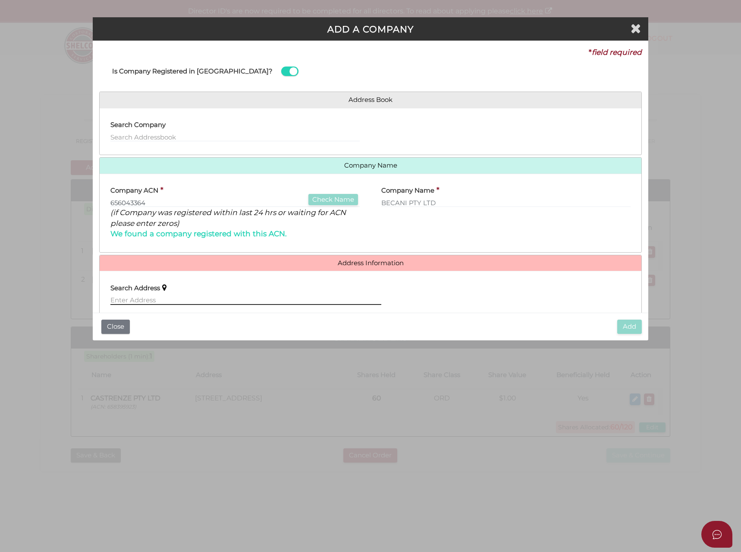
click at [155, 296] on input "text" at bounding box center [245, 299] width 271 height 9
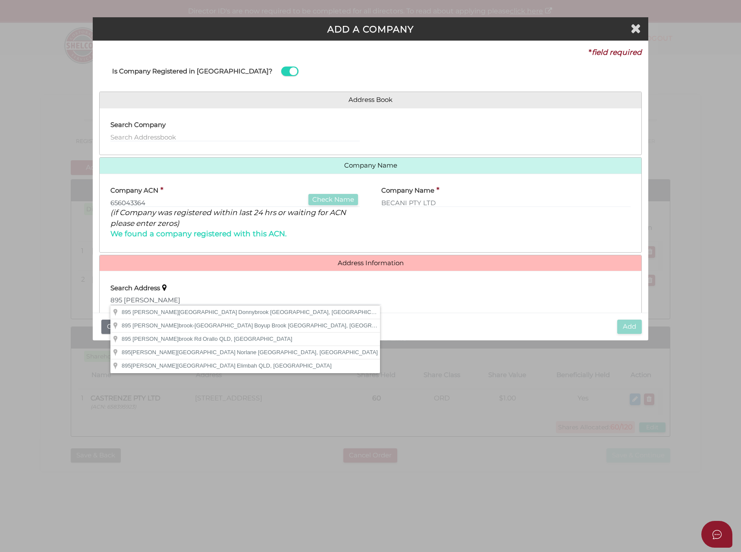
type input "[STREET_ADDRESS]"
type input "Donnybrook"
select select "VIC"
type input "3064"
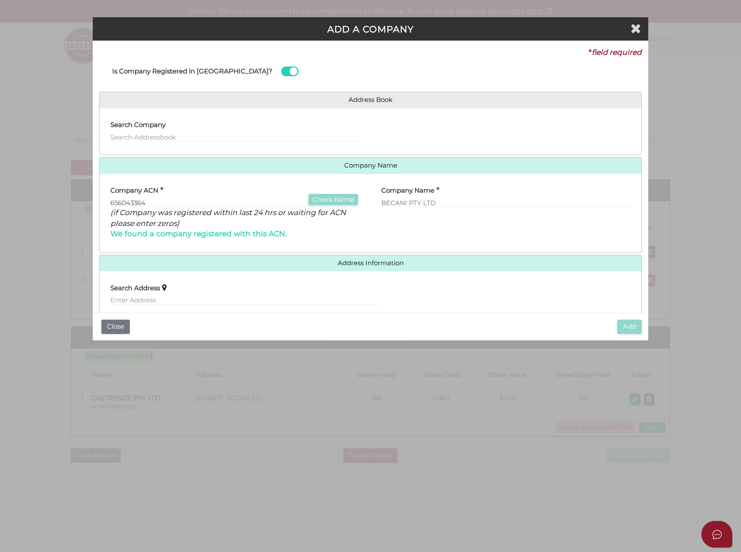
scroll to position [105, 0]
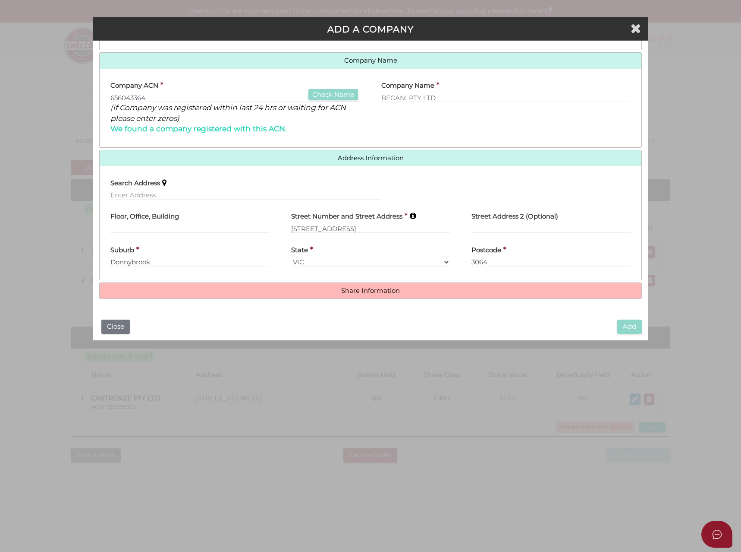
click at [329, 284] on h4 "Share Information" at bounding box center [371, 291] width 543 height 16
click at [328, 289] on link "Share Information" at bounding box center [371, 290] width 530 height 7
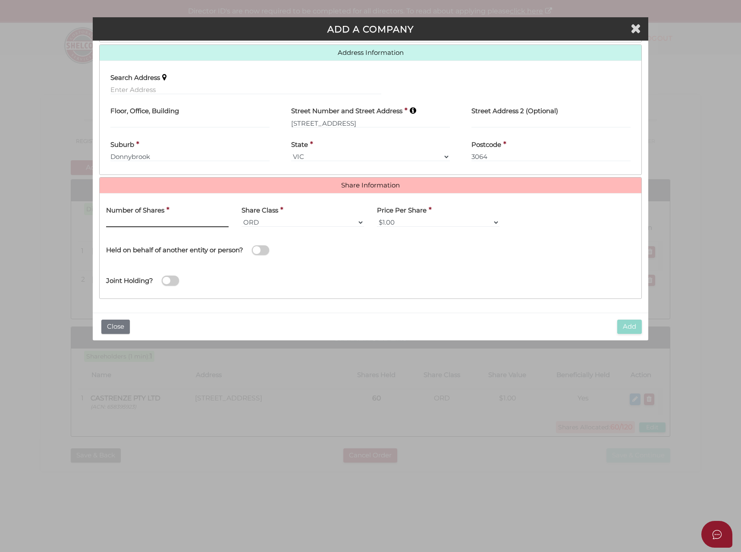
click at [153, 224] on input "text" at bounding box center [167, 222] width 123 height 9
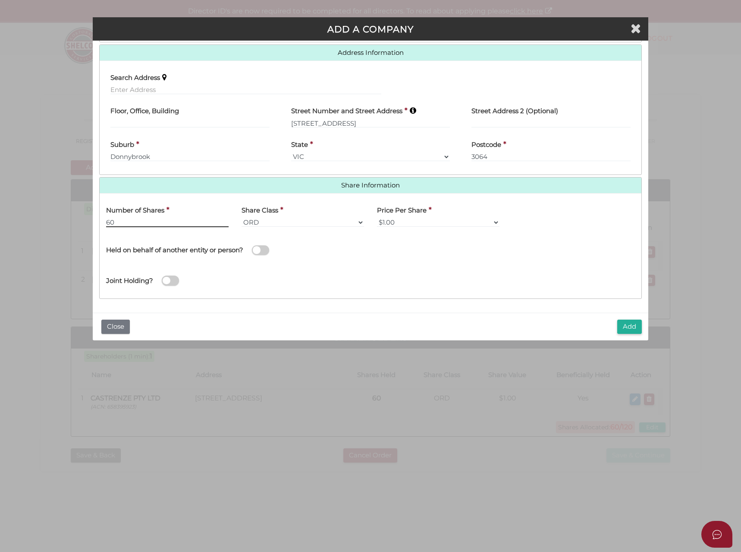
type input "60"
click at [627, 323] on button "Add" at bounding box center [630, 326] width 25 height 14
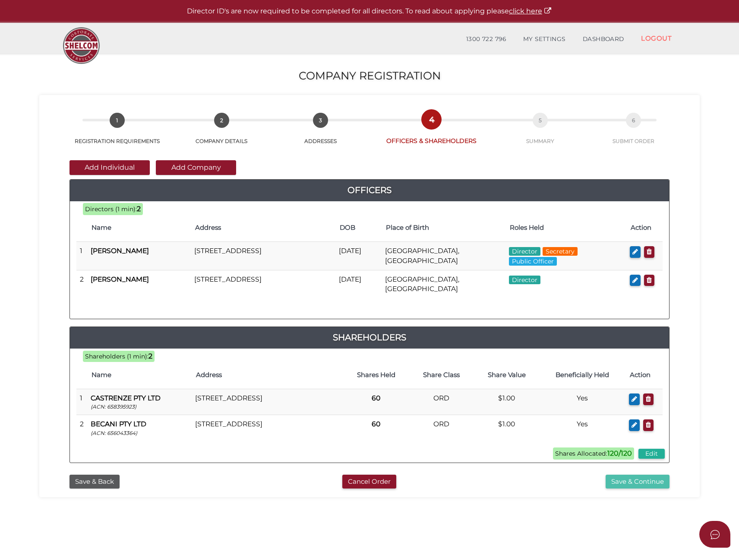
click at [632, 481] on button "Save & Continue" at bounding box center [638, 481] width 64 height 14
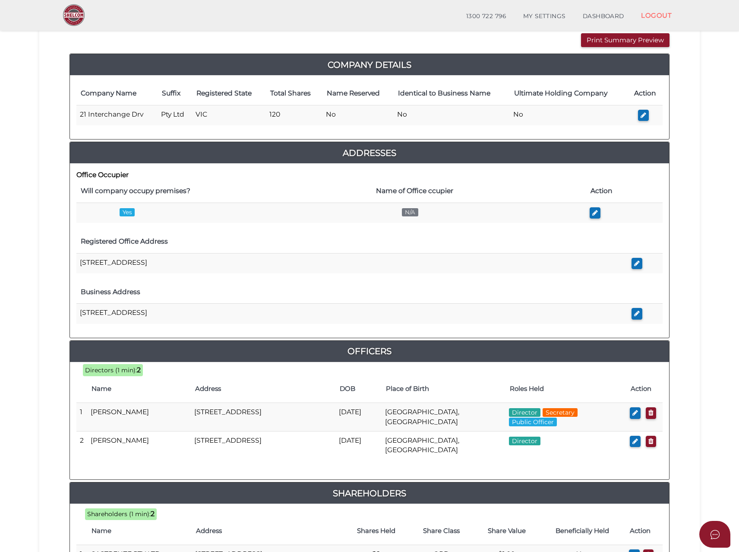
scroll to position [269, 0]
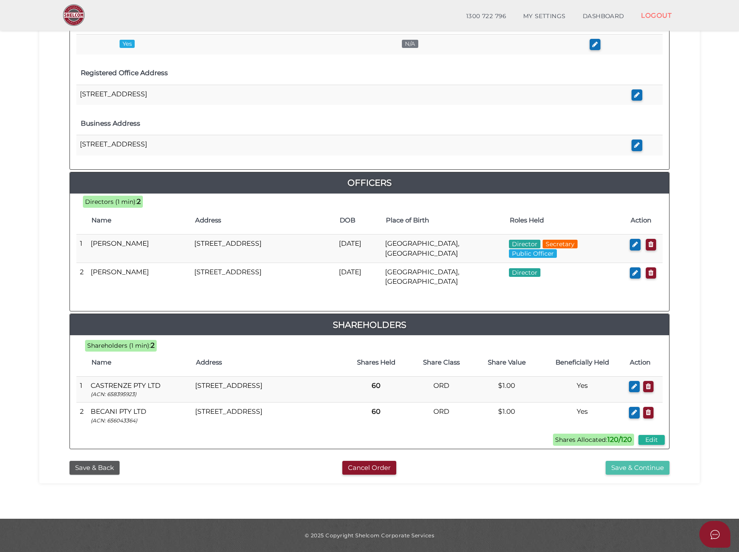
click at [618, 470] on button "Save & Continue" at bounding box center [638, 468] width 64 height 14
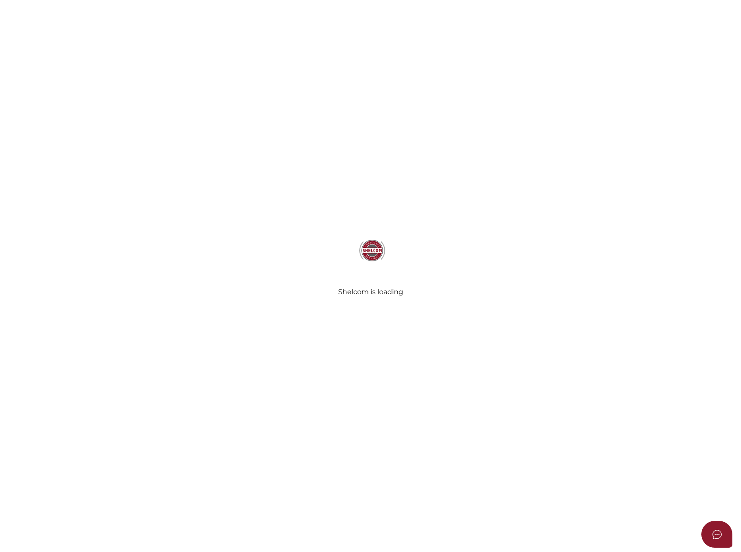
select select "Comb Binding"
select select "No"
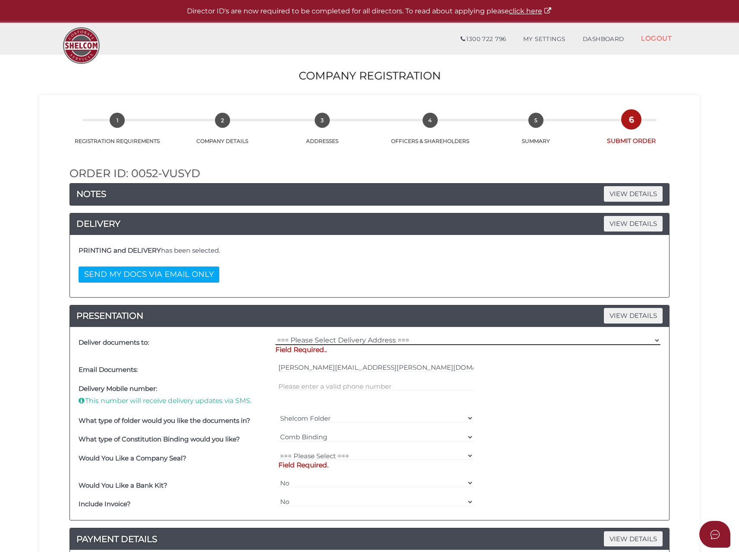
click at [299, 340] on select "=== Please Select Delivery Address === (User Address - [PERSON_NAME]) [STREET_A…" at bounding box center [467, 339] width 385 height 9
select select "0"
click at [275, 335] on select "=== Please Select Delivery Address === (User Address - [PERSON_NAME]) [STREET_A…" at bounding box center [467, 339] width 385 height 9
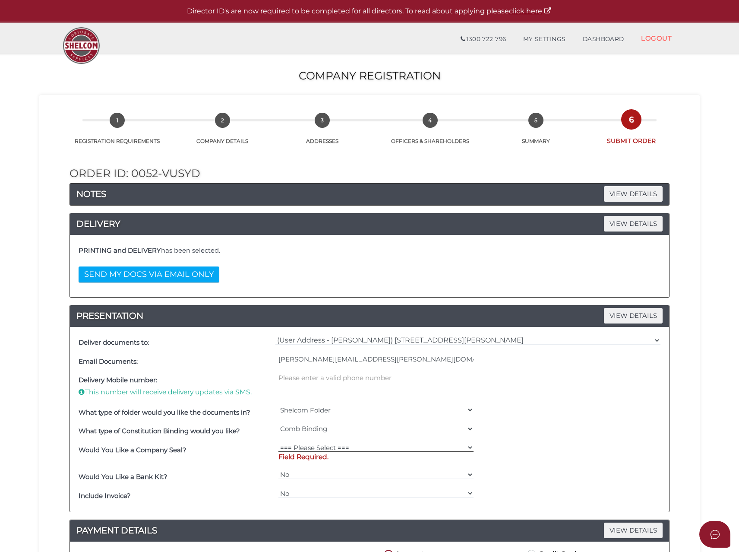
click at [293, 445] on select "=== Please Select === Fold Seal $50 No Seal" at bounding box center [376, 446] width 196 height 9
select select "0"
click at [278, 442] on select "=== Please Select === Fold Seal $50 No Seal" at bounding box center [376, 446] width 196 height 9
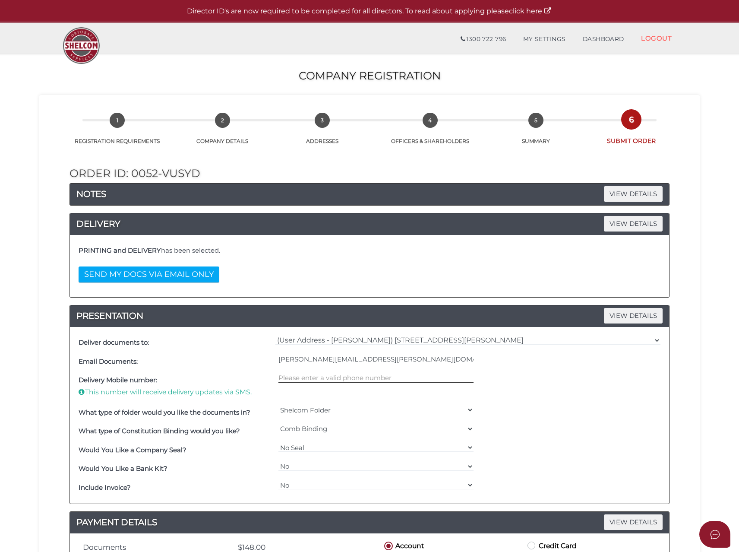
click at [301, 376] on input "text" at bounding box center [376, 377] width 196 height 9
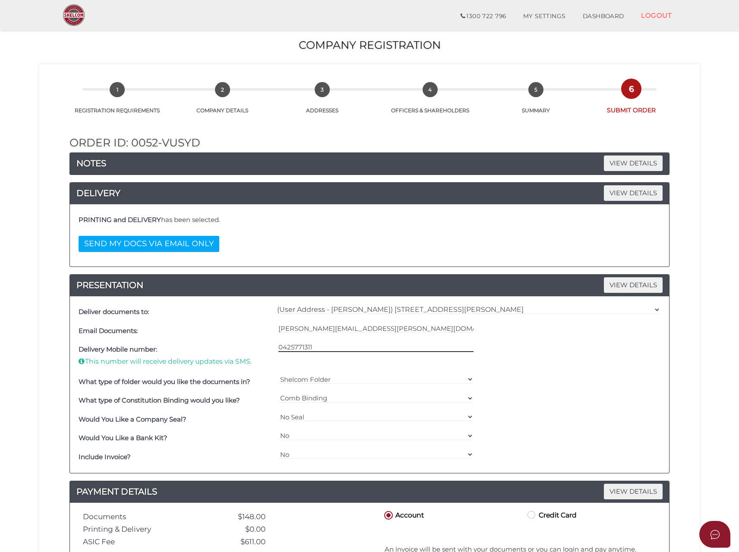
scroll to position [169, 0]
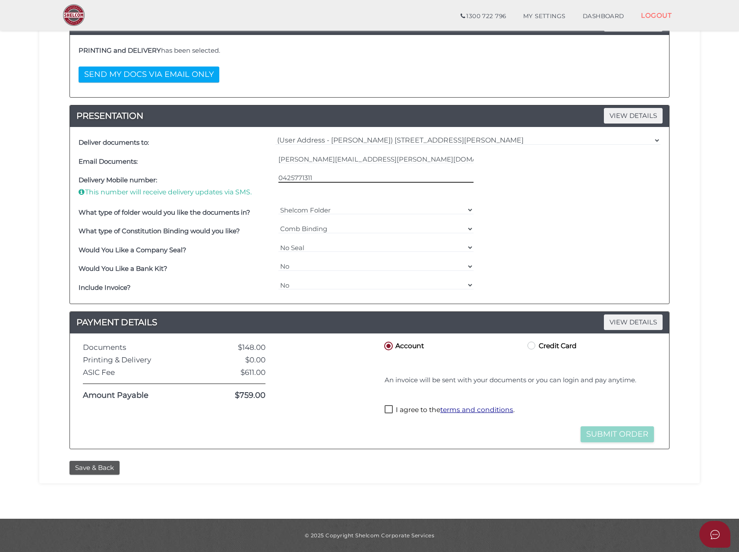
type input "0425771311"
click at [298, 286] on select "Yes No" at bounding box center [376, 284] width 196 height 9
select select "Yes"
click at [278, 280] on select "Yes No" at bounding box center [376, 284] width 196 height 9
click at [391, 410] on label "I agree to the terms and conditions ." at bounding box center [450, 410] width 130 height 11
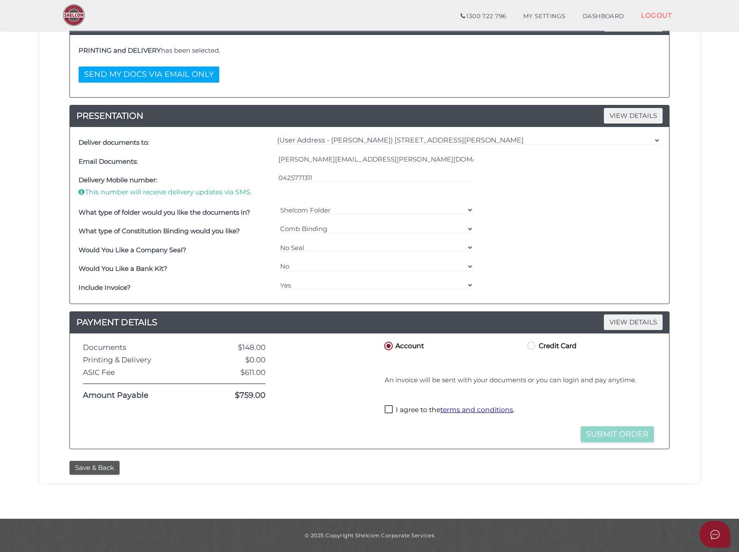
checkbox input "true"
click at [615, 431] on button "Submit Order" at bounding box center [616, 434] width 73 height 16
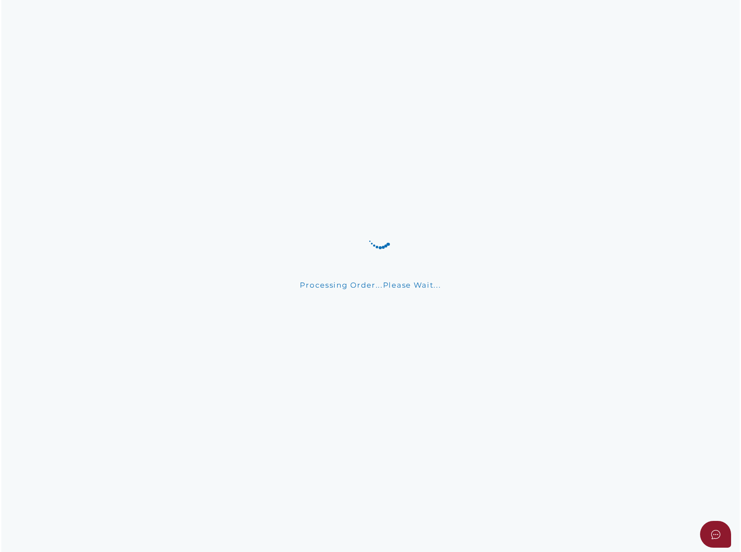
scroll to position [0, 0]
